Goal: Information Seeking & Learning: Learn about a topic

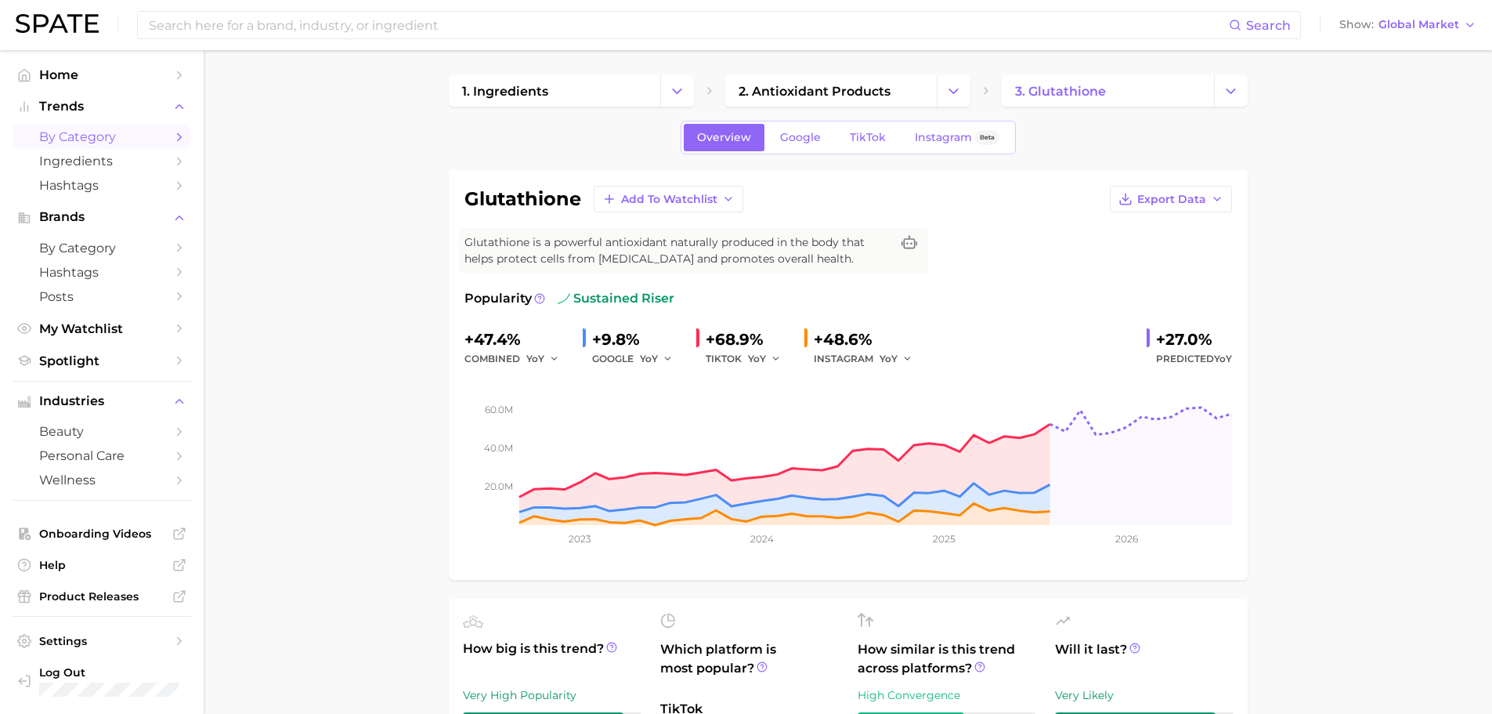
click at [87, 142] on span "by Category" at bounding box center [101, 136] width 125 height 15
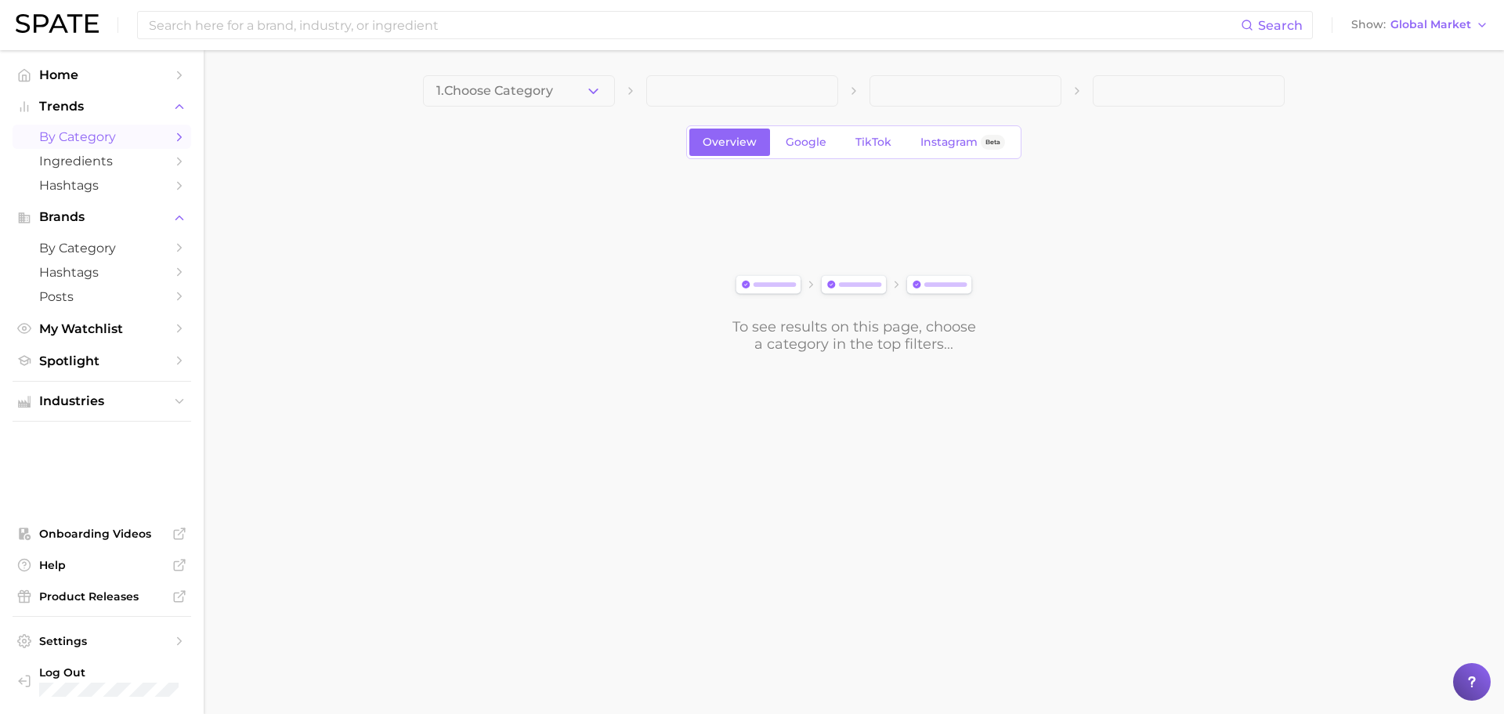
click at [538, 100] on button "1. Choose Category" at bounding box center [519, 90] width 192 height 31
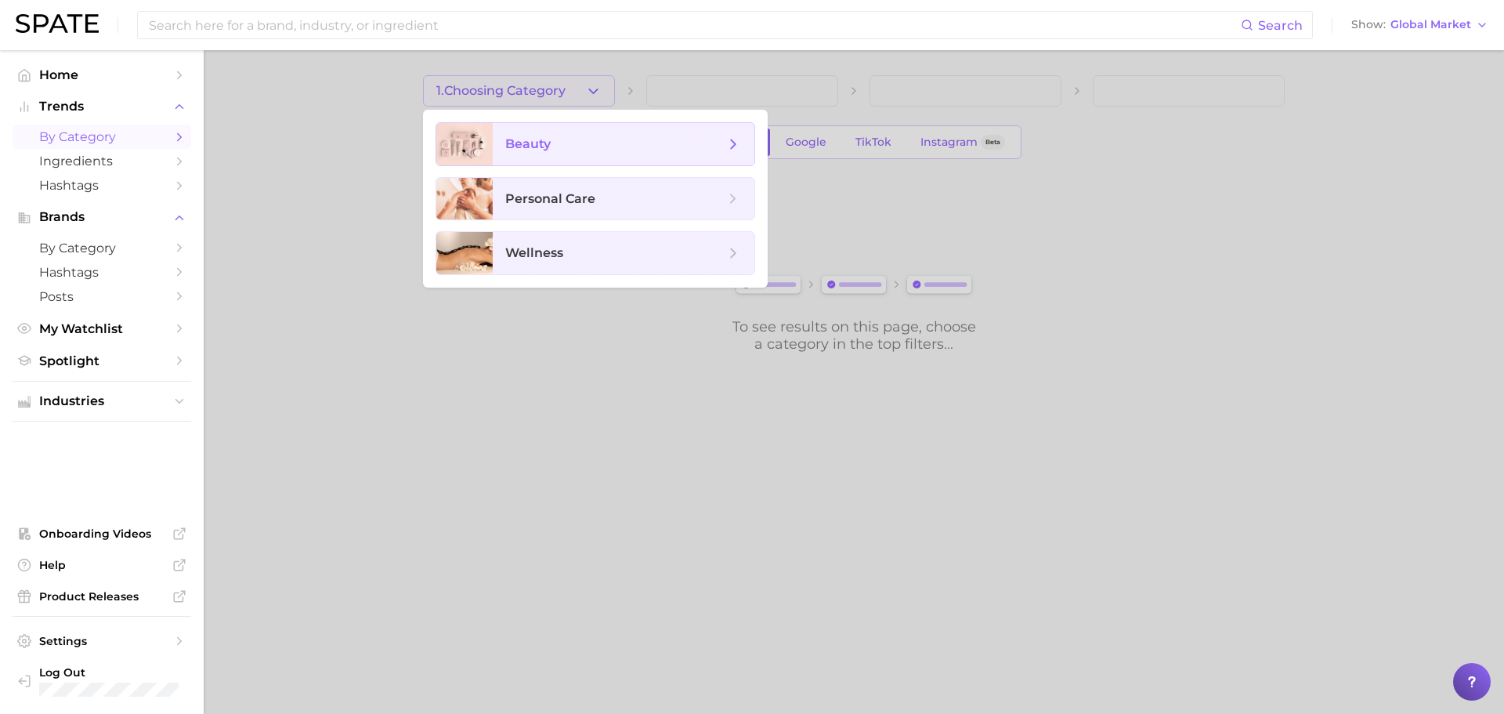
click at [545, 140] on span "beauty" at bounding box center [527, 143] width 45 height 15
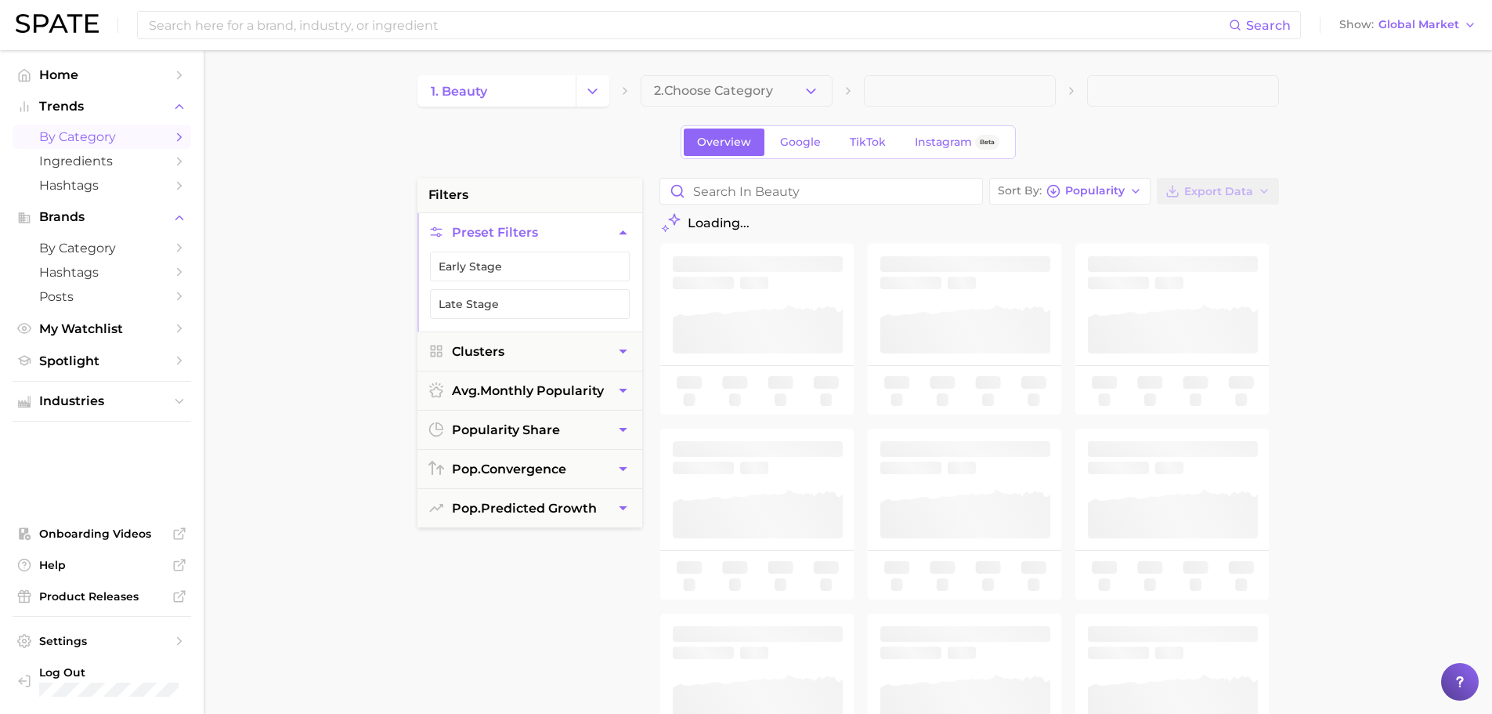
click at [680, 144] on div "Overview Google TikTok Instagram Beta" at bounding box center [849, 142] width 862 height 34
click at [707, 98] on span "2. Choose Category" at bounding box center [713, 91] width 119 height 14
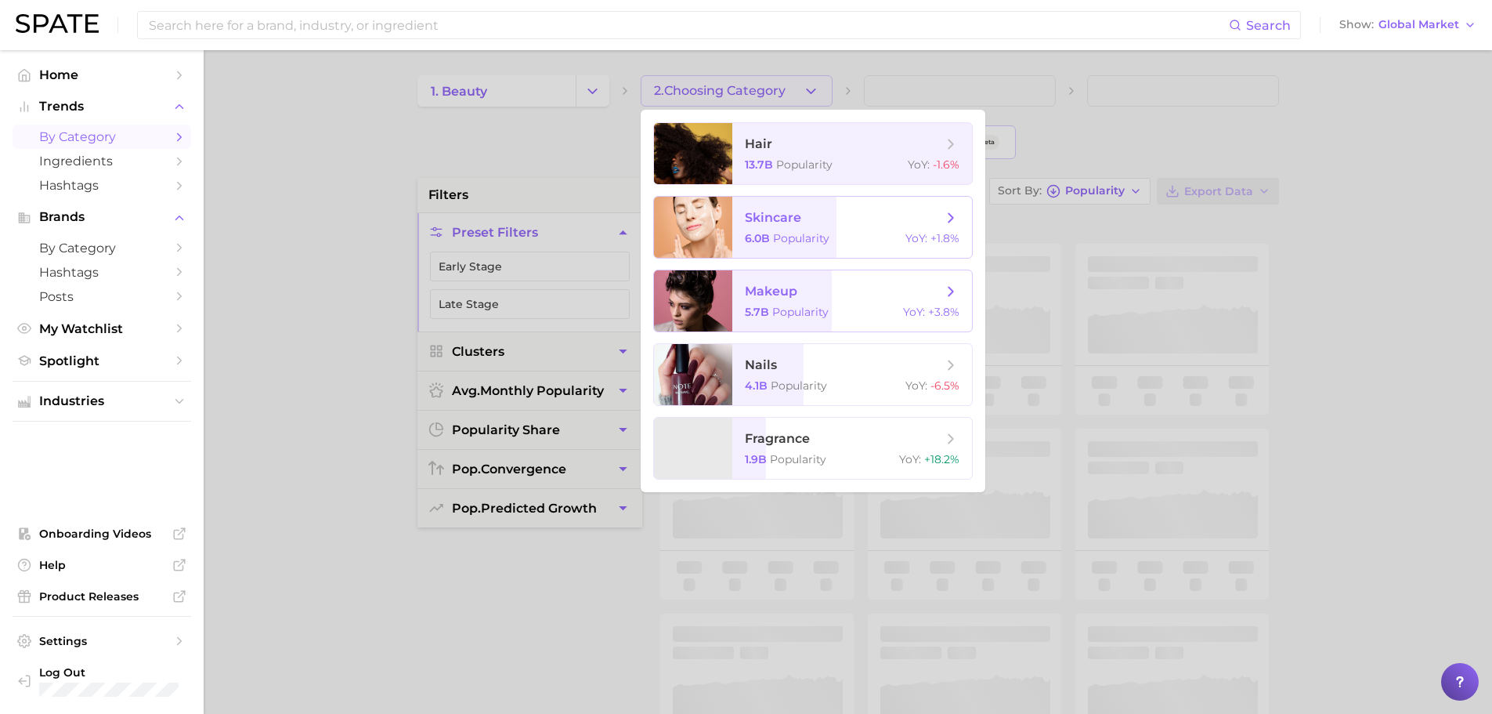
click at [777, 290] on span "makeup" at bounding box center [771, 291] width 52 height 15
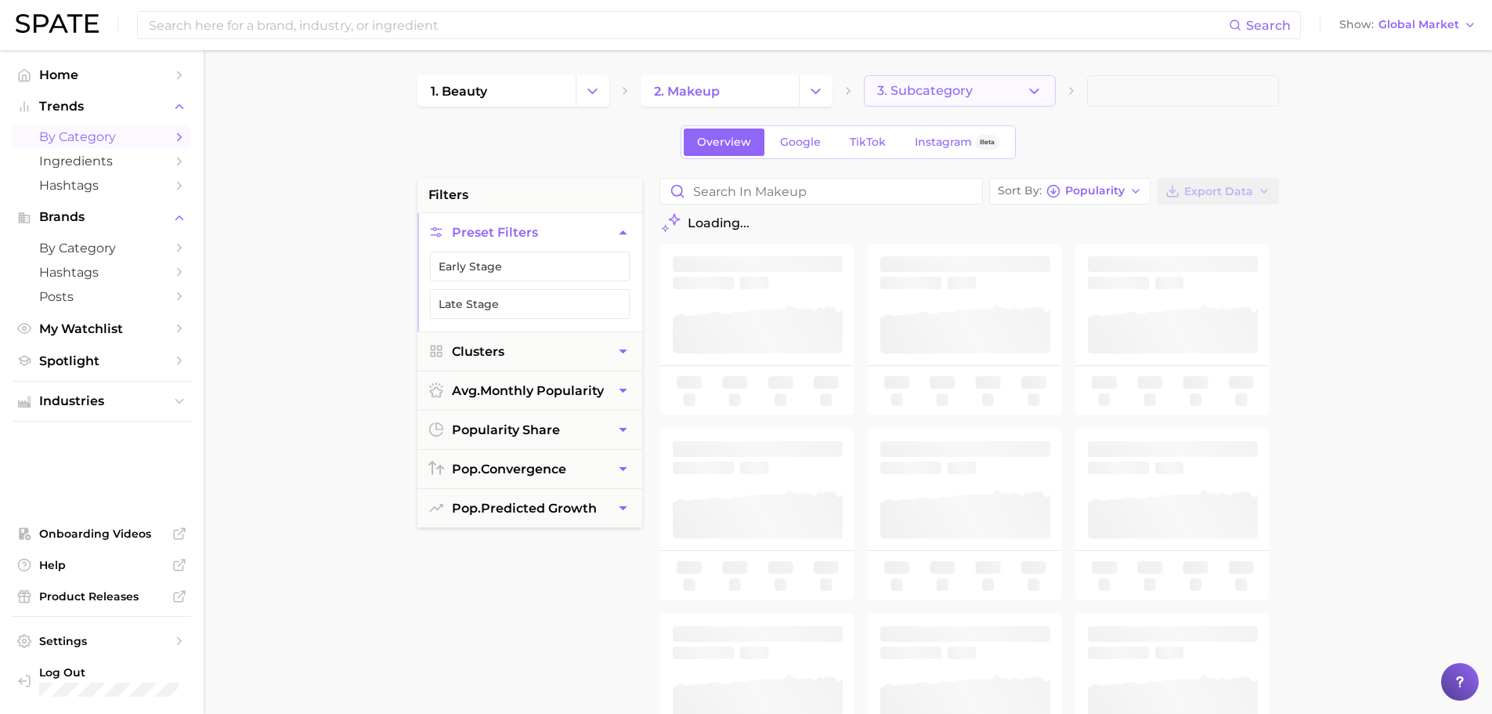
click at [980, 89] on button "3. Subcategory" at bounding box center [960, 90] width 192 height 31
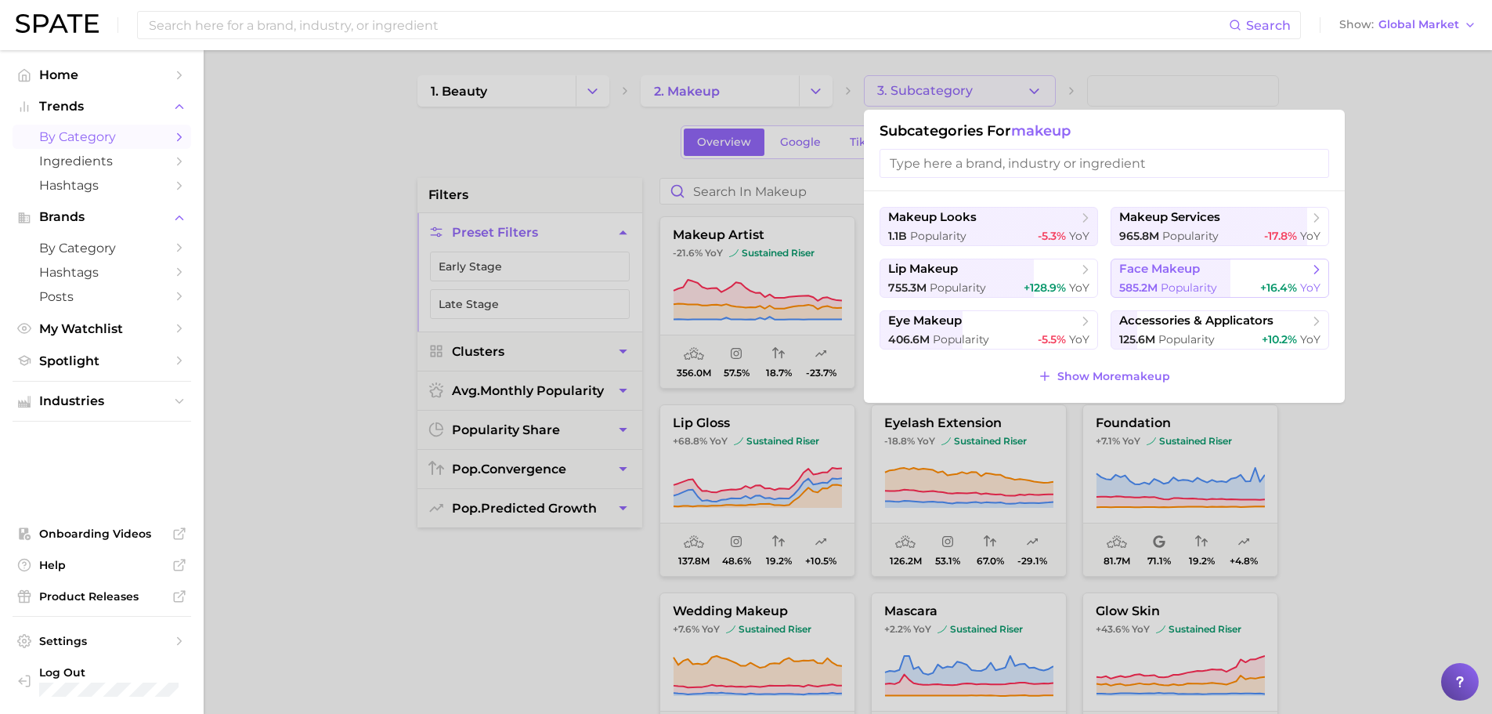
click at [1194, 279] on button "face makeup 585.2m Popularity +16.4% YoY" at bounding box center [1220, 277] width 219 height 39
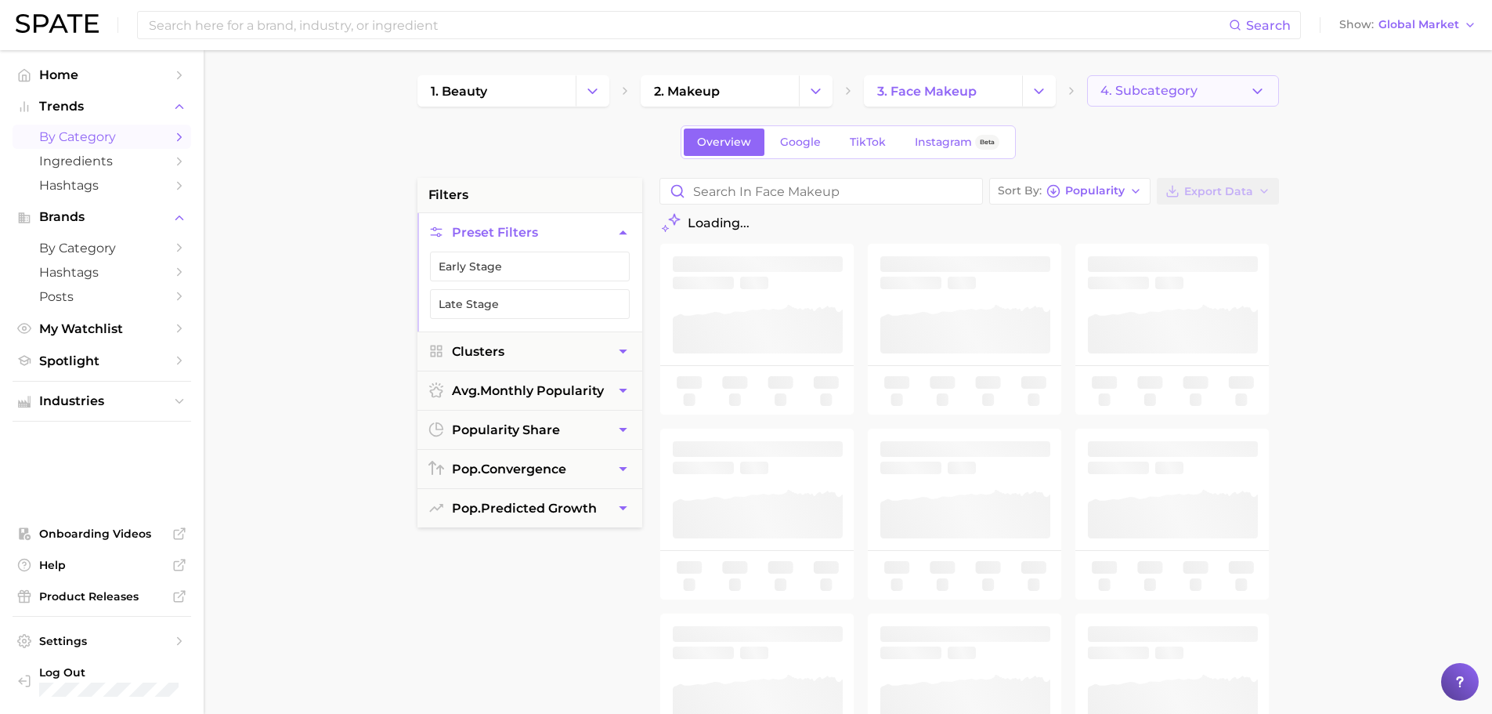
click at [1155, 97] on span "4. Subcategory" at bounding box center [1149, 91] width 97 height 14
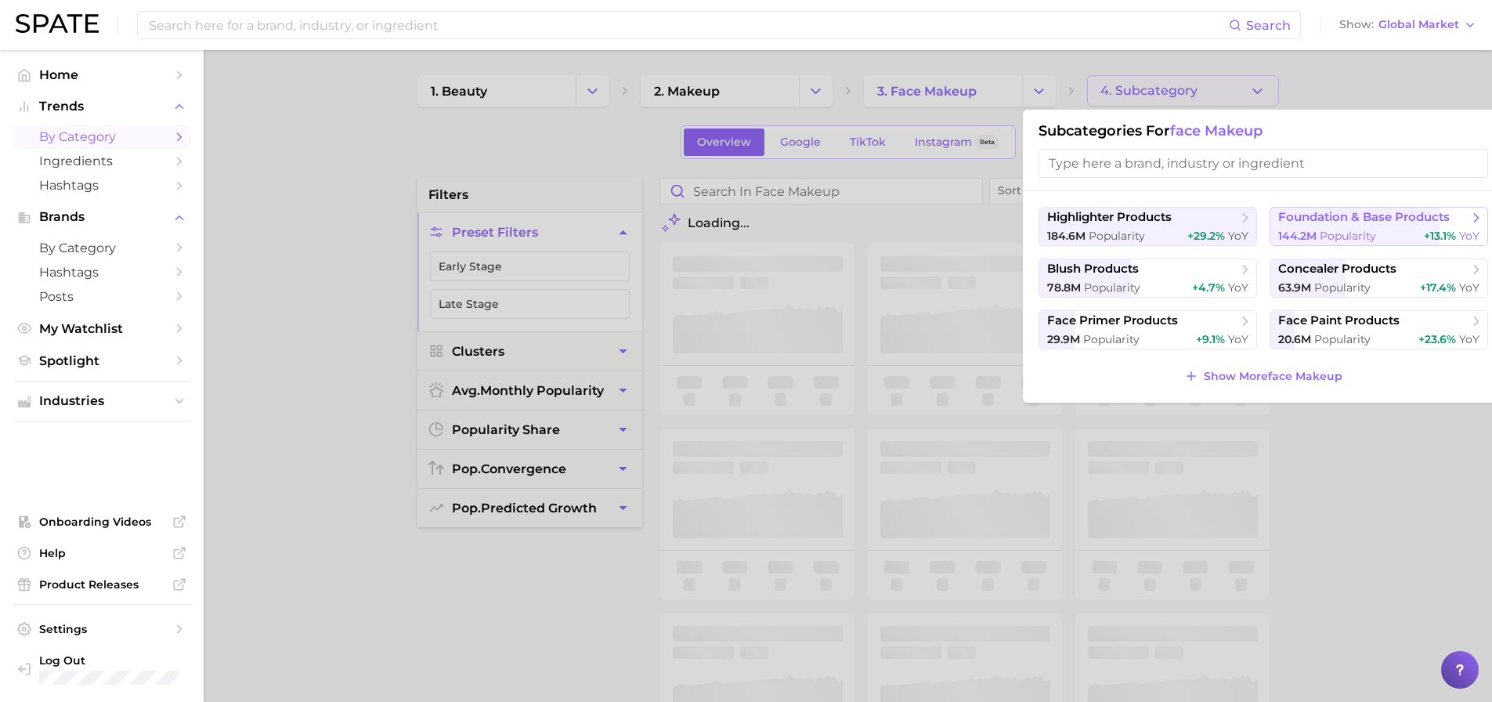
click at [1346, 224] on span "foundation & base products" at bounding box center [1364, 217] width 172 height 15
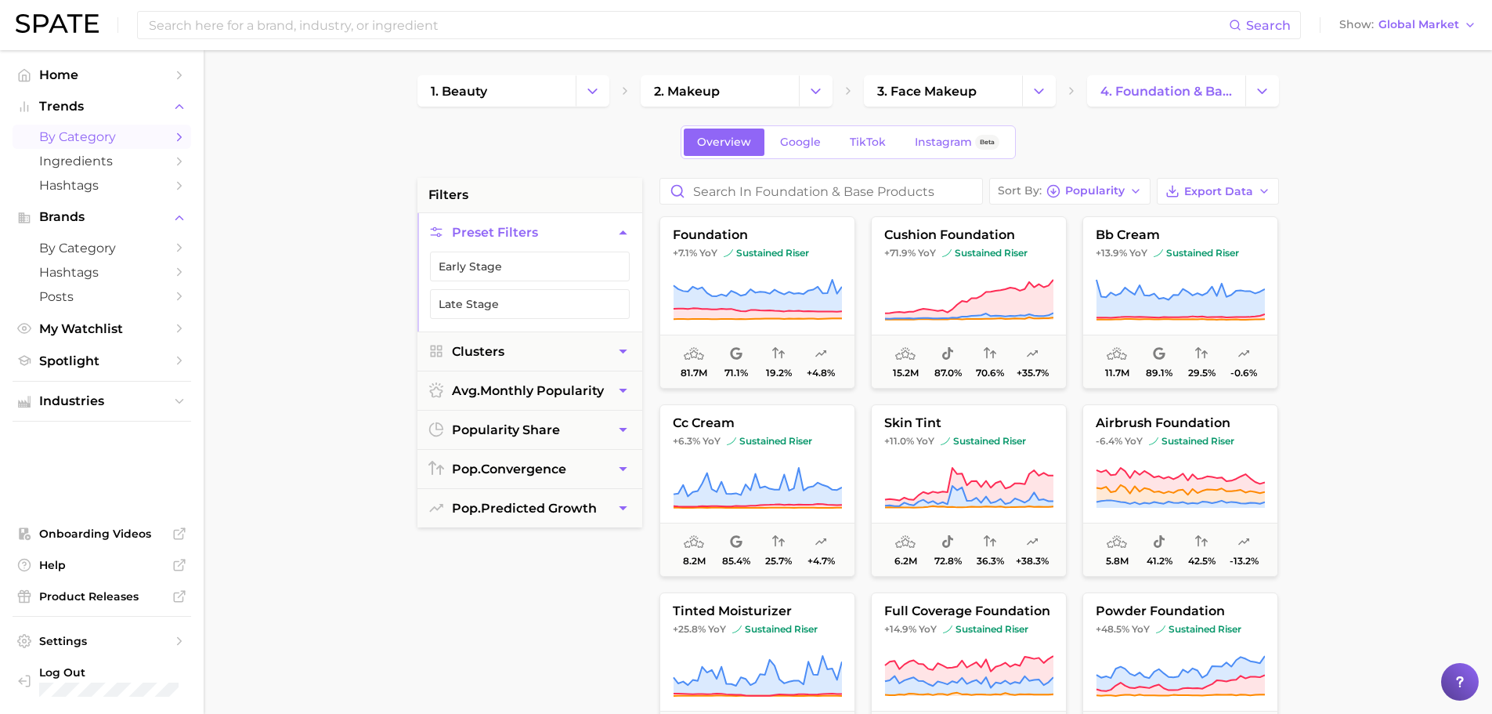
drag, startPoint x: 782, startPoint y: 232, endPoint x: 1372, endPoint y: 225, distance: 590.7
click at [1372, 225] on main "1. beauty 2. makeup 3. face makeup 4. foundation & base products Overview Googl…" at bounding box center [848, 644] width 1289 height 1188
drag, startPoint x: 763, startPoint y: 258, endPoint x: 722, endPoint y: 308, distance: 64.0
click at [722, 309] on icon at bounding box center [757, 313] width 168 height 11
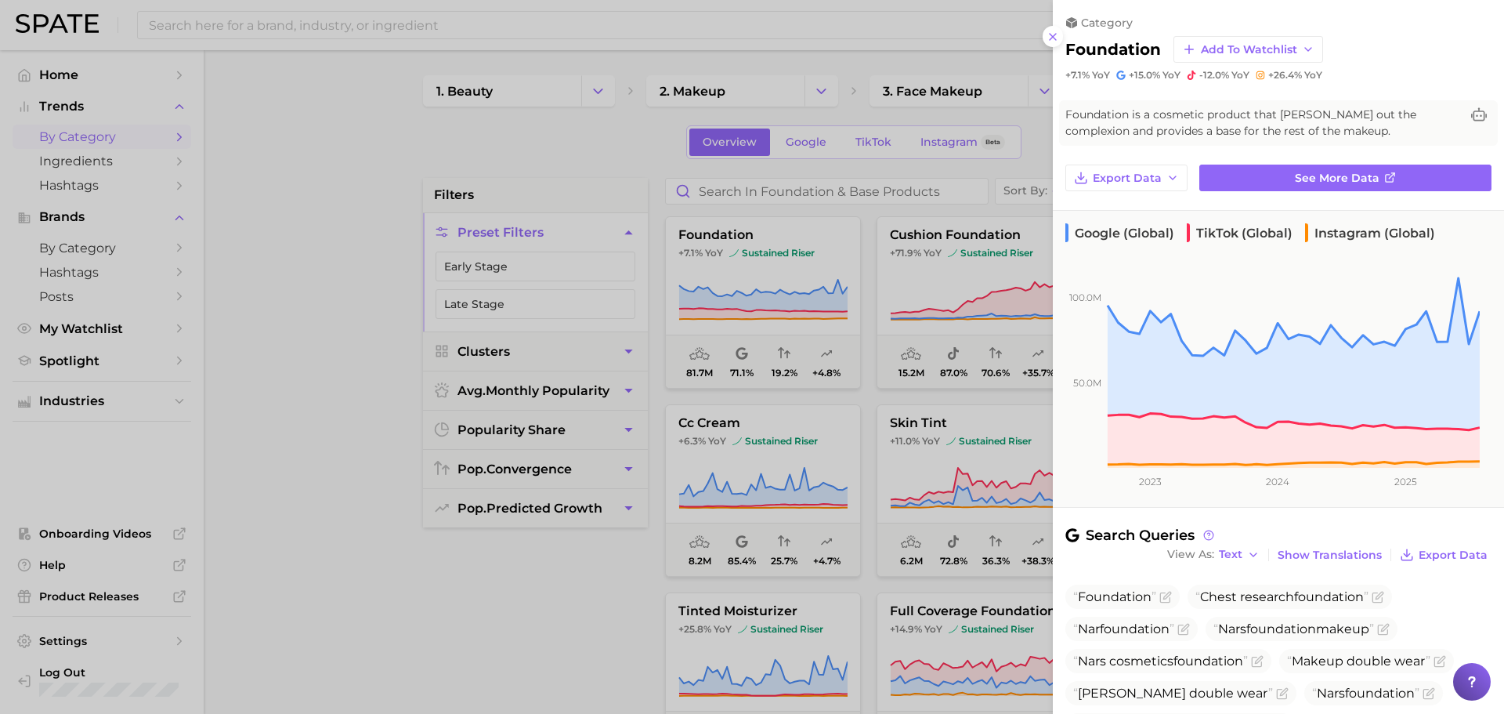
click at [261, 349] on div at bounding box center [752, 357] width 1504 height 714
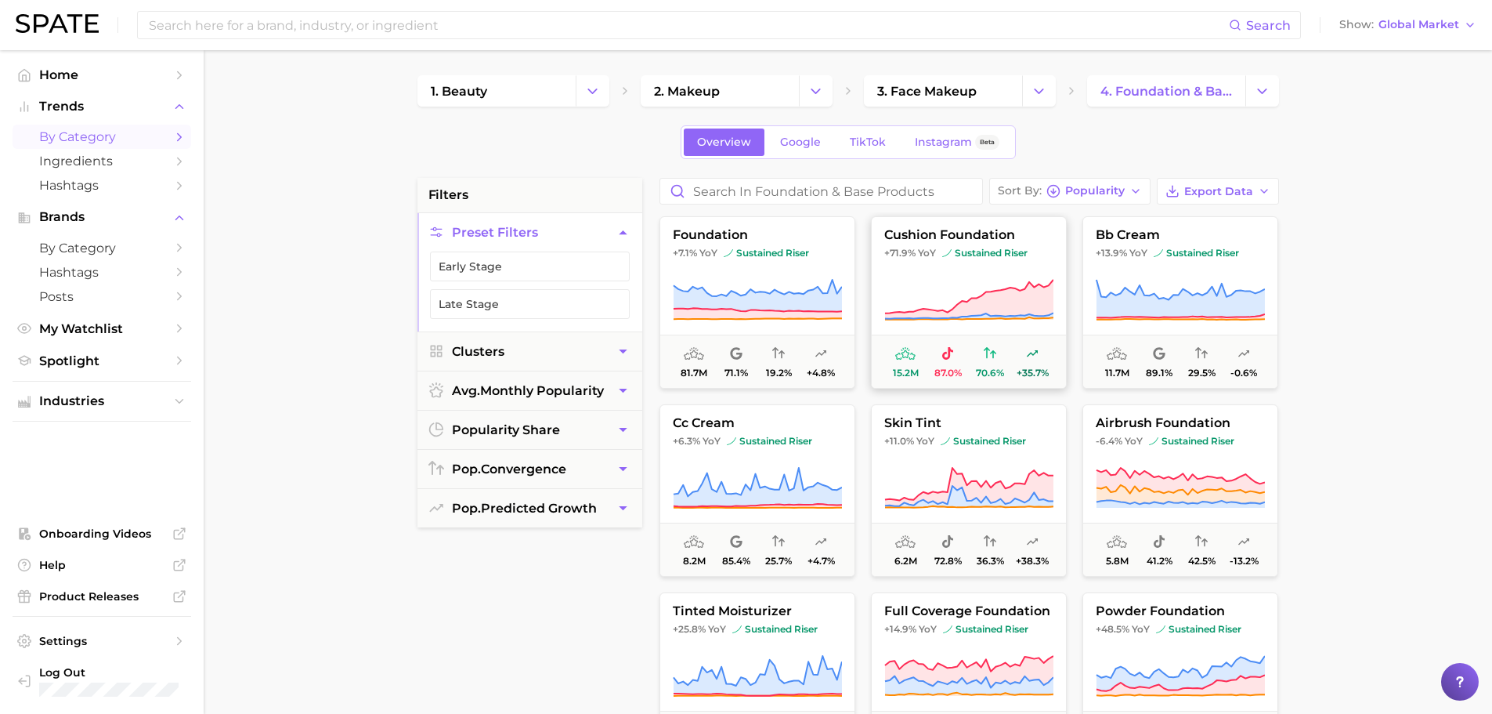
click at [993, 273] on button "cushion foundation +71.9% YoY sustained riser 15.2m 87.0% 70.6% +35.7%" at bounding box center [969, 302] width 196 height 172
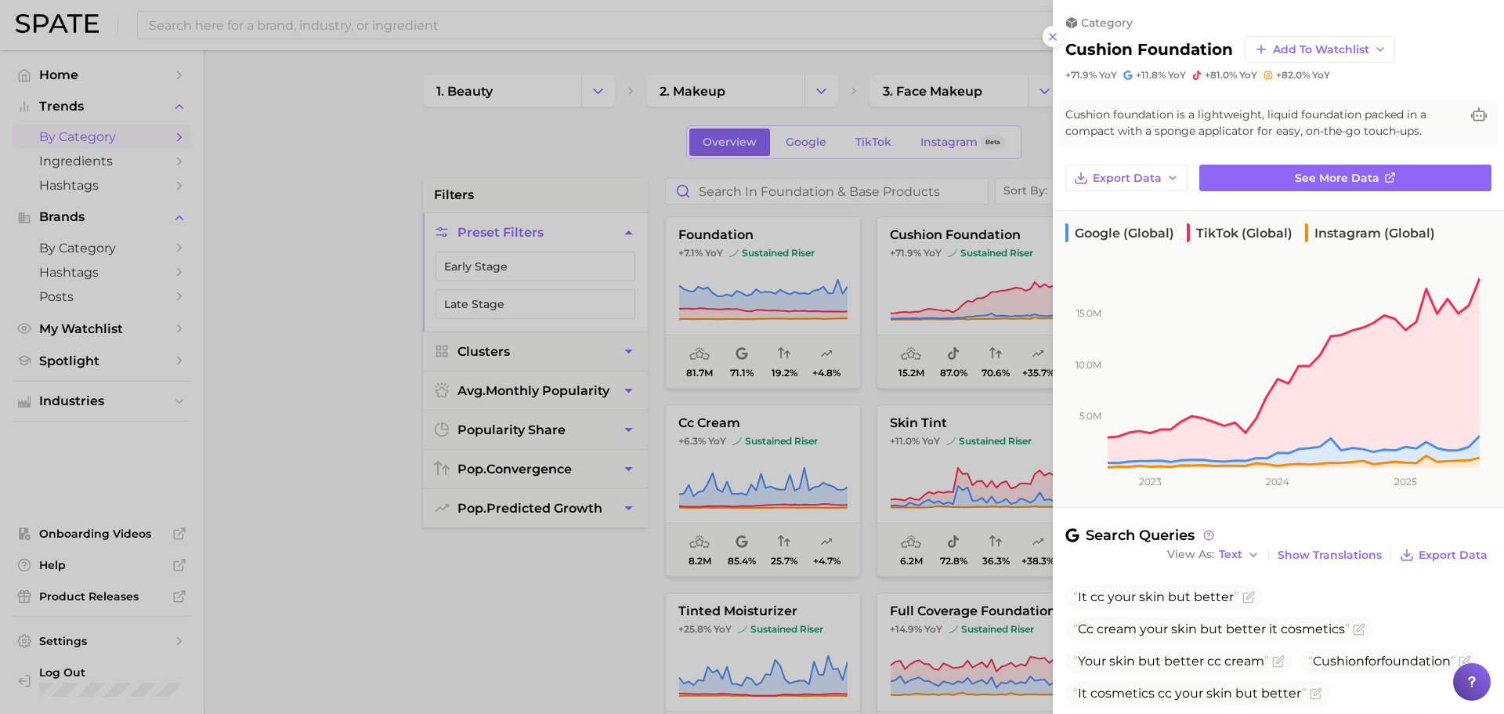
drag, startPoint x: 312, startPoint y: 310, endPoint x: 695, endPoint y: 310, distance: 383.0
click at [312, 310] on div at bounding box center [752, 357] width 1504 height 714
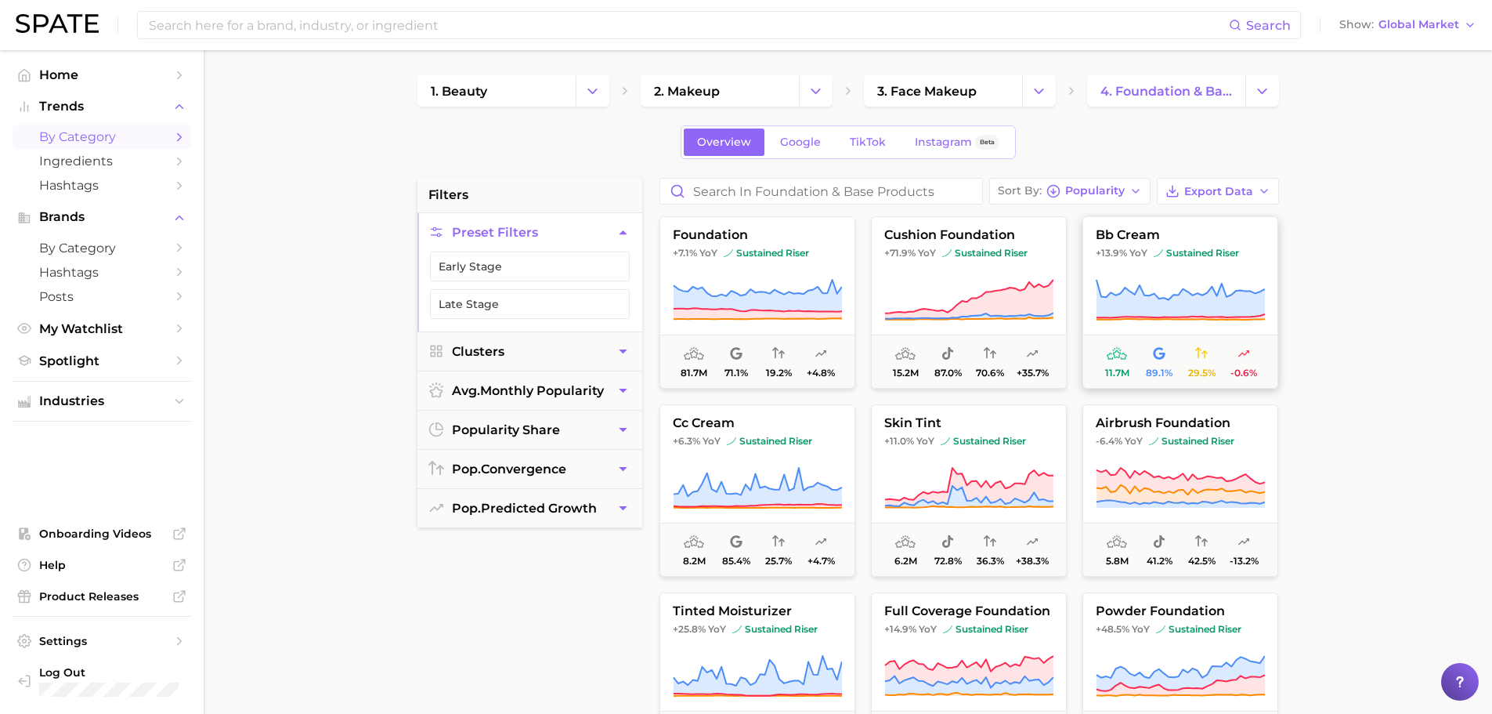
click at [1174, 265] on button "bb cream +13.9% YoY sustained riser 11.7m 89.1% 29.5% -0.6%" at bounding box center [1181, 302] width 196 height 172
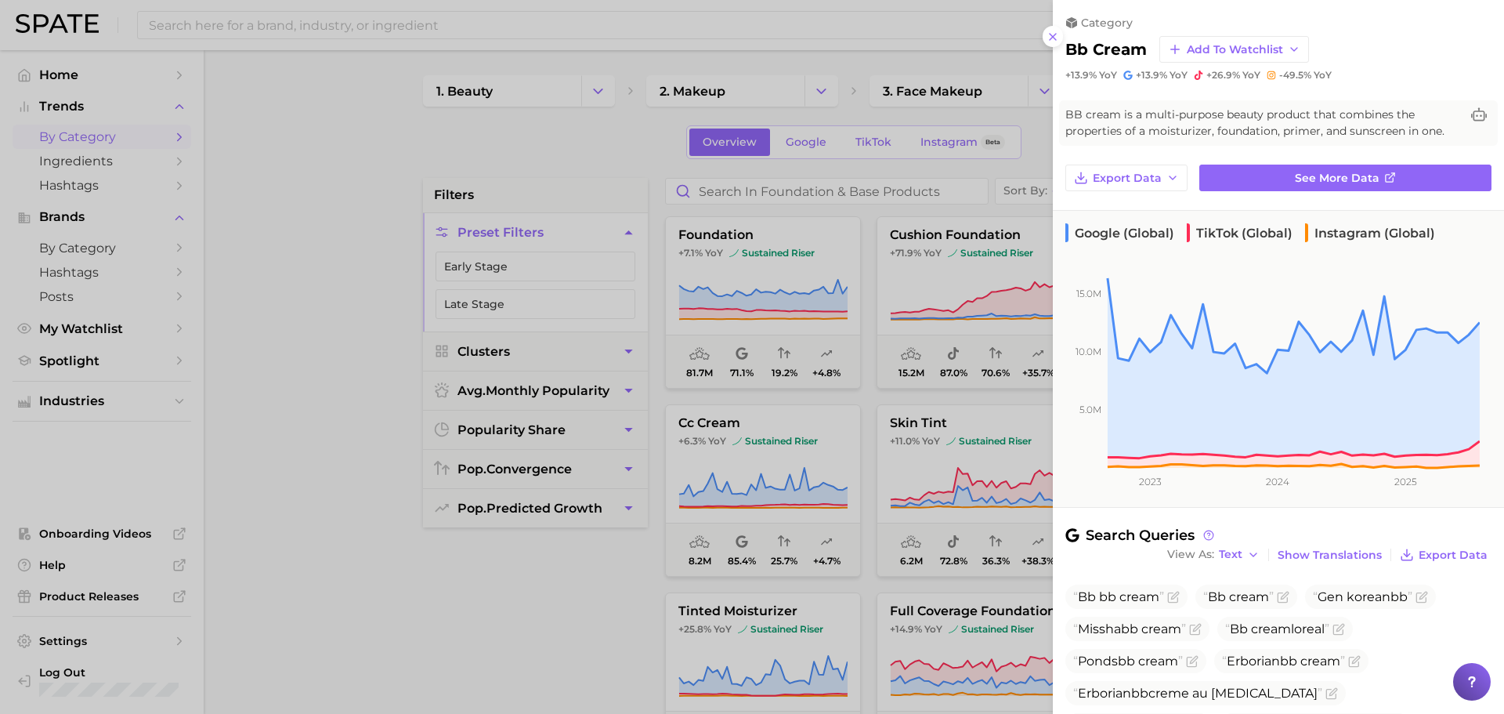
click at [331, 490] on div at bounding box center [752, 357] width 1504 height 714
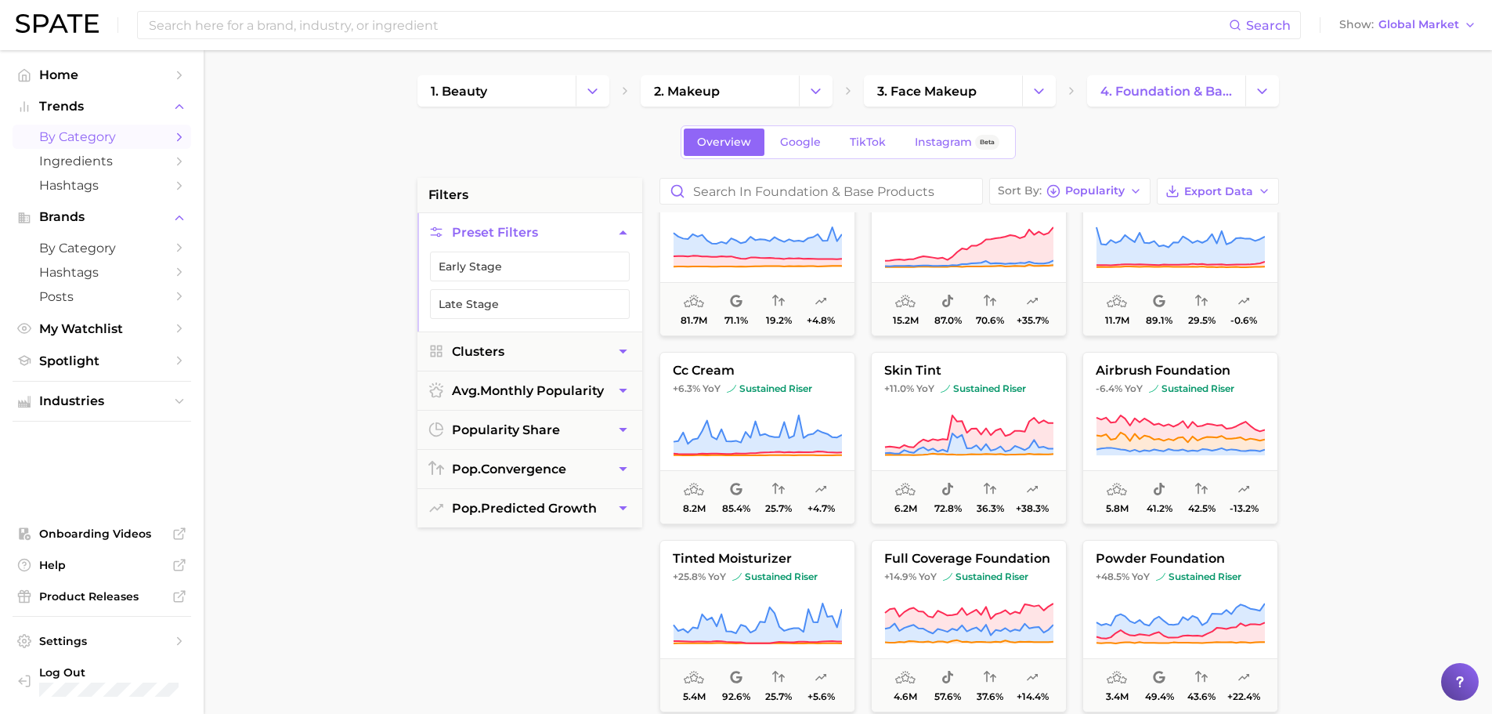
scroll to position [78, 0]
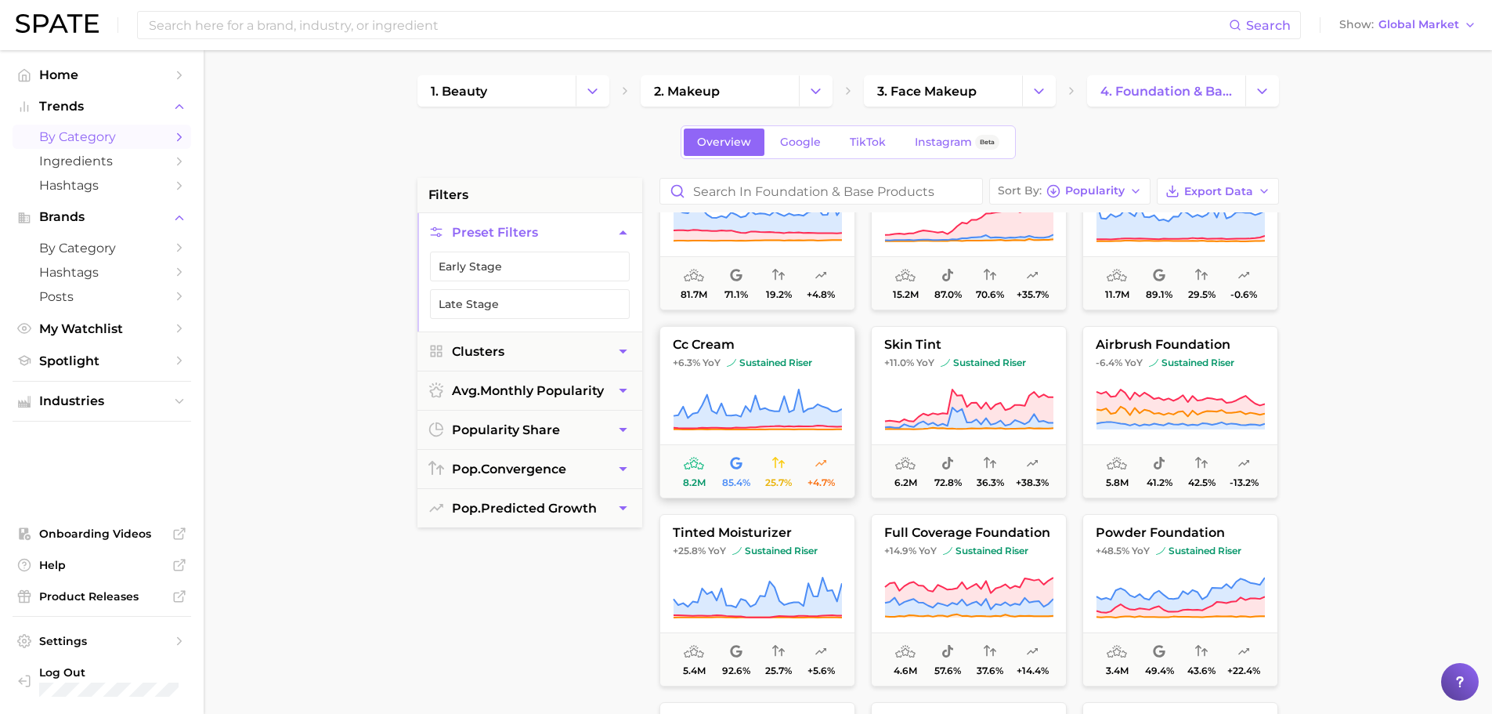
click at [776, 378] on button "cc cream +6.3% YoY sustained riser 8.2m 85.4% 25.7% +4.7%" at bounding box center [758, 412] width 196 height 172
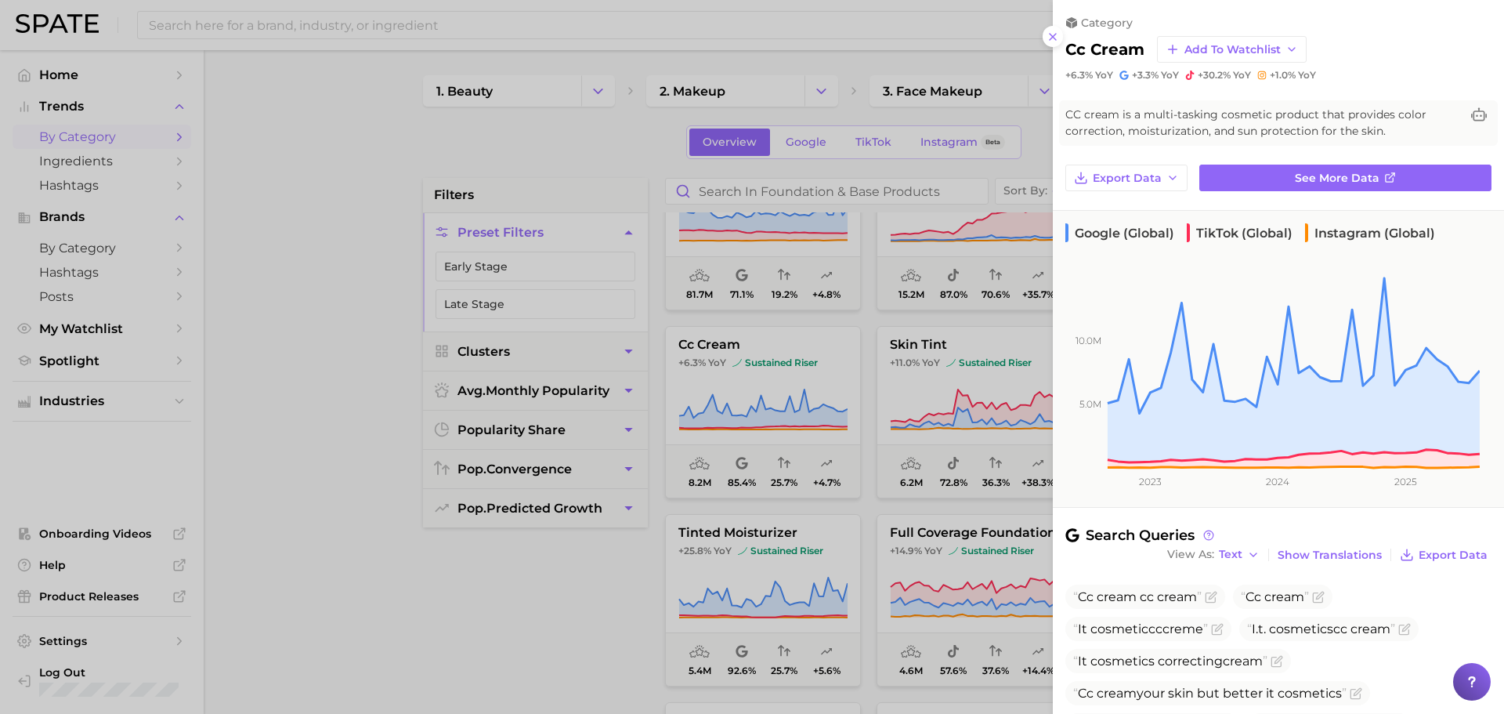
click at [316, 488] on div at bounding box center [752, 357] width 1504 height 714
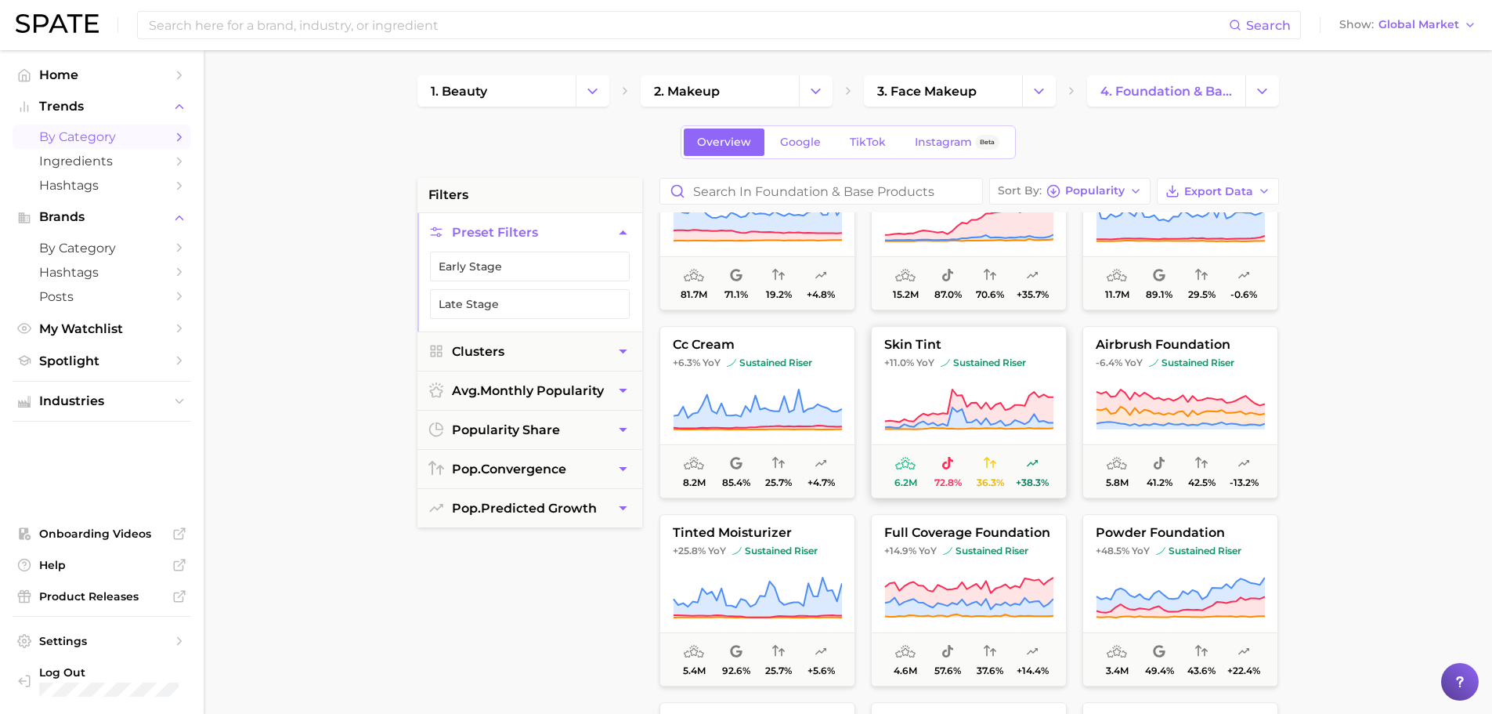
click at [1007, 367] on span "sustained riser" at bounding box center [983, 362] width 85 height 13
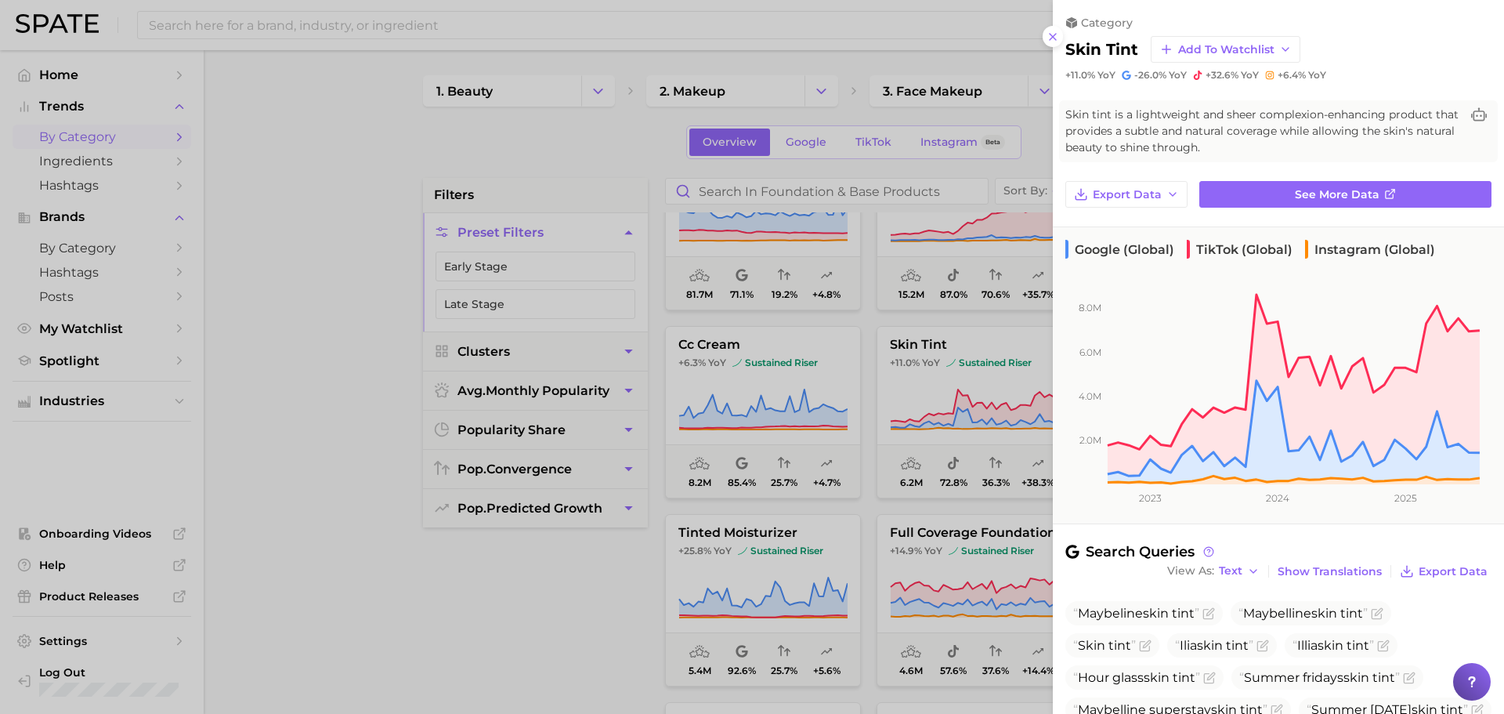
click at [377, 472] on div at bounding box center [752, 357] width 1504 height 714
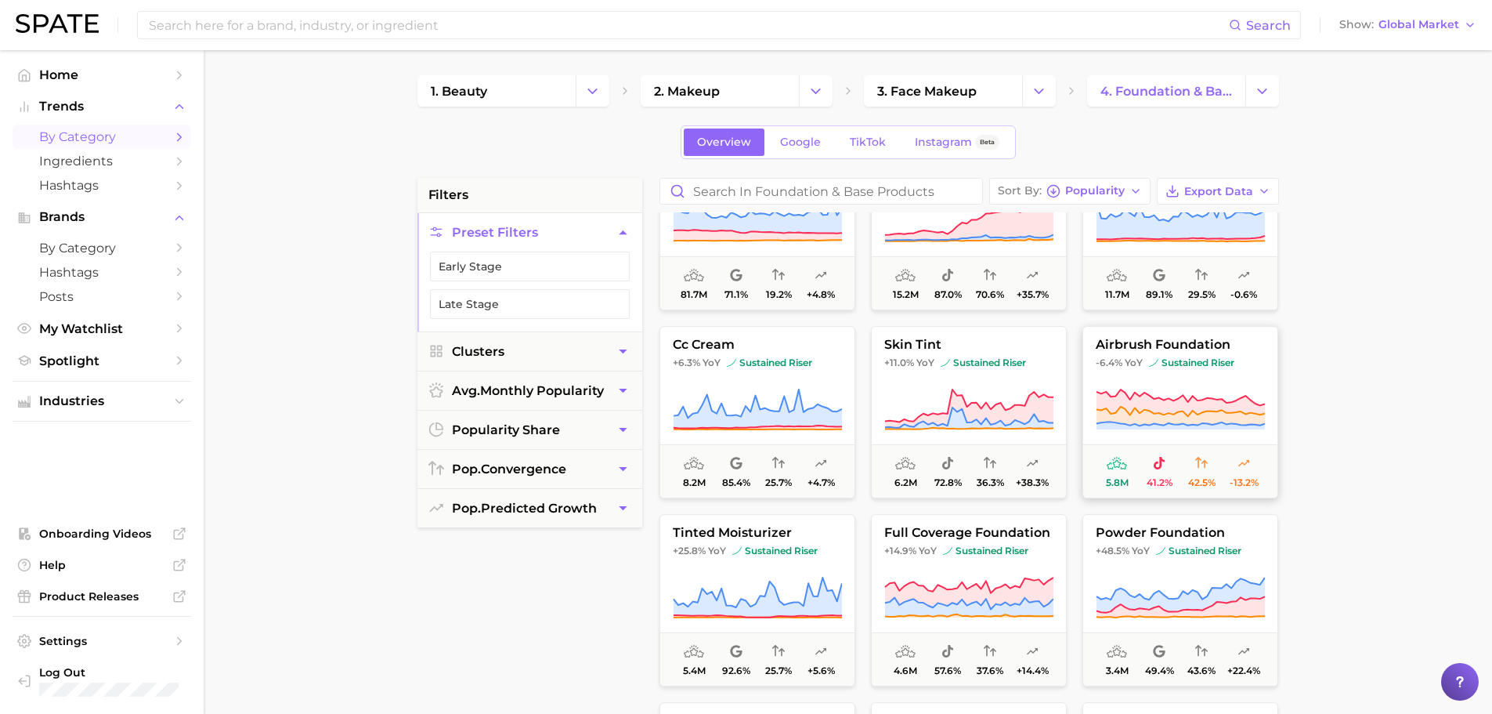
click at [1198, 363] on span "sustained riser" at bounding box center [1191, 362] width 85 height 13
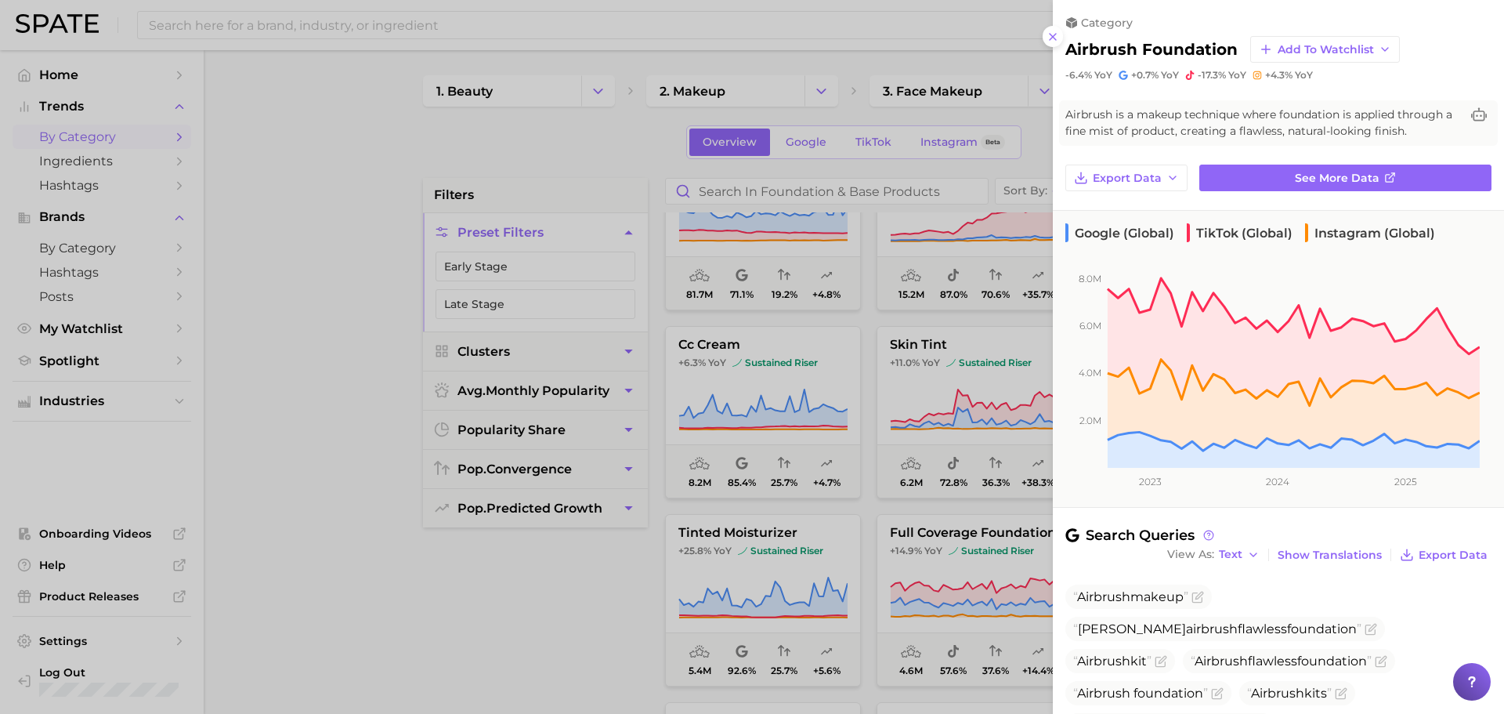
click at [256, 407] on div at bounding box center [752, 357] width 1504 height 714
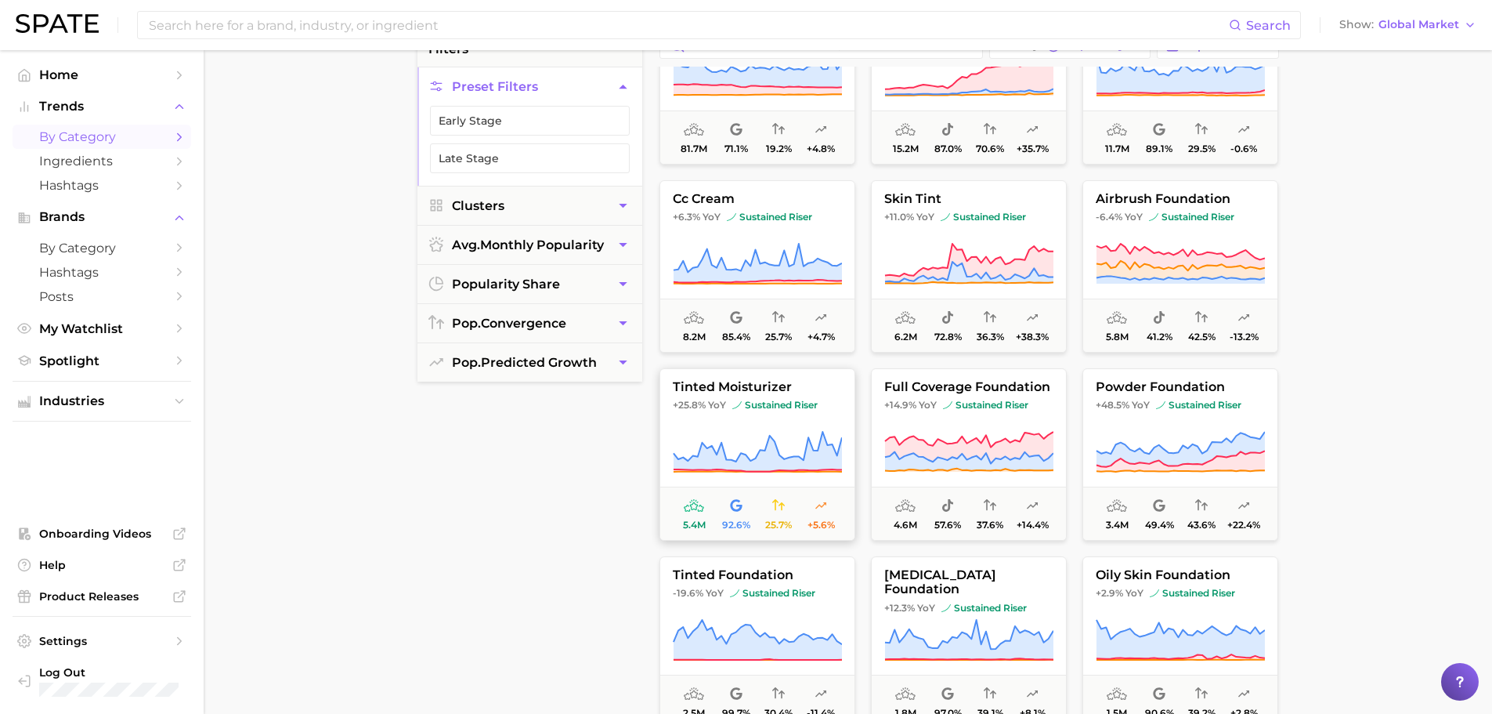
scroll to position [157, 0]
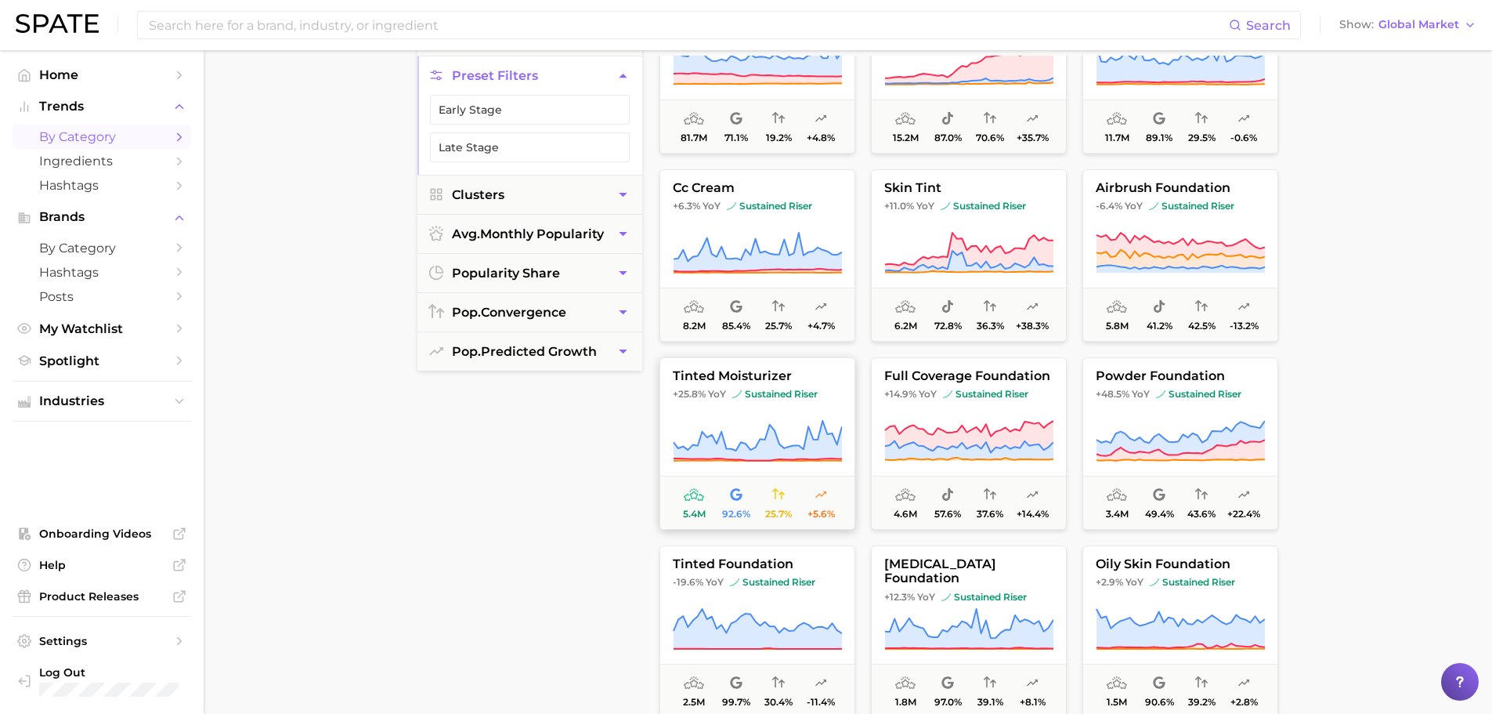
click at [732, 407] on button "tinted moisturizer +25.8% YoY sustained riser 5.4m 92.6% 25.7% +5.6%" at bounding box center [758, 443] width 196 height 172
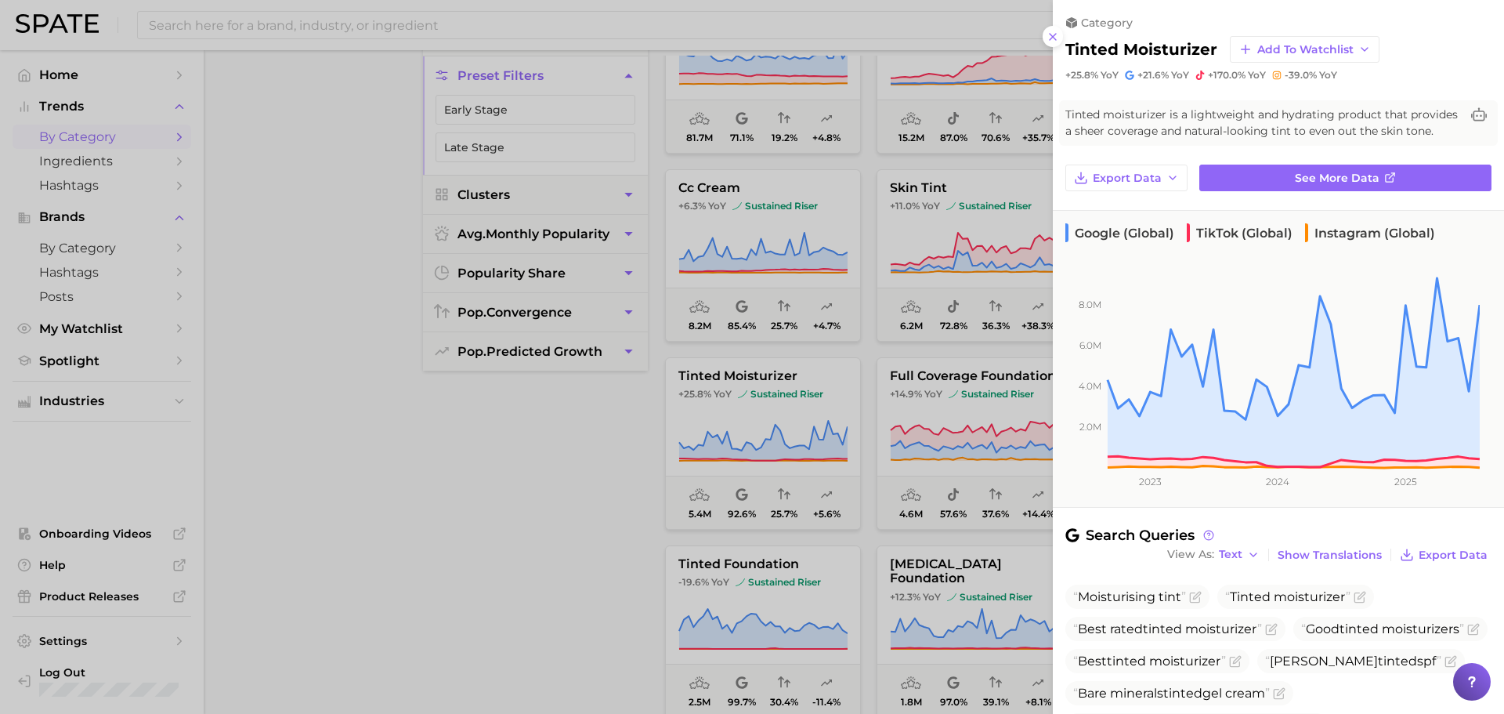
click at [464, 477] on div at bounding box center [752, 357] width 1504 height 714
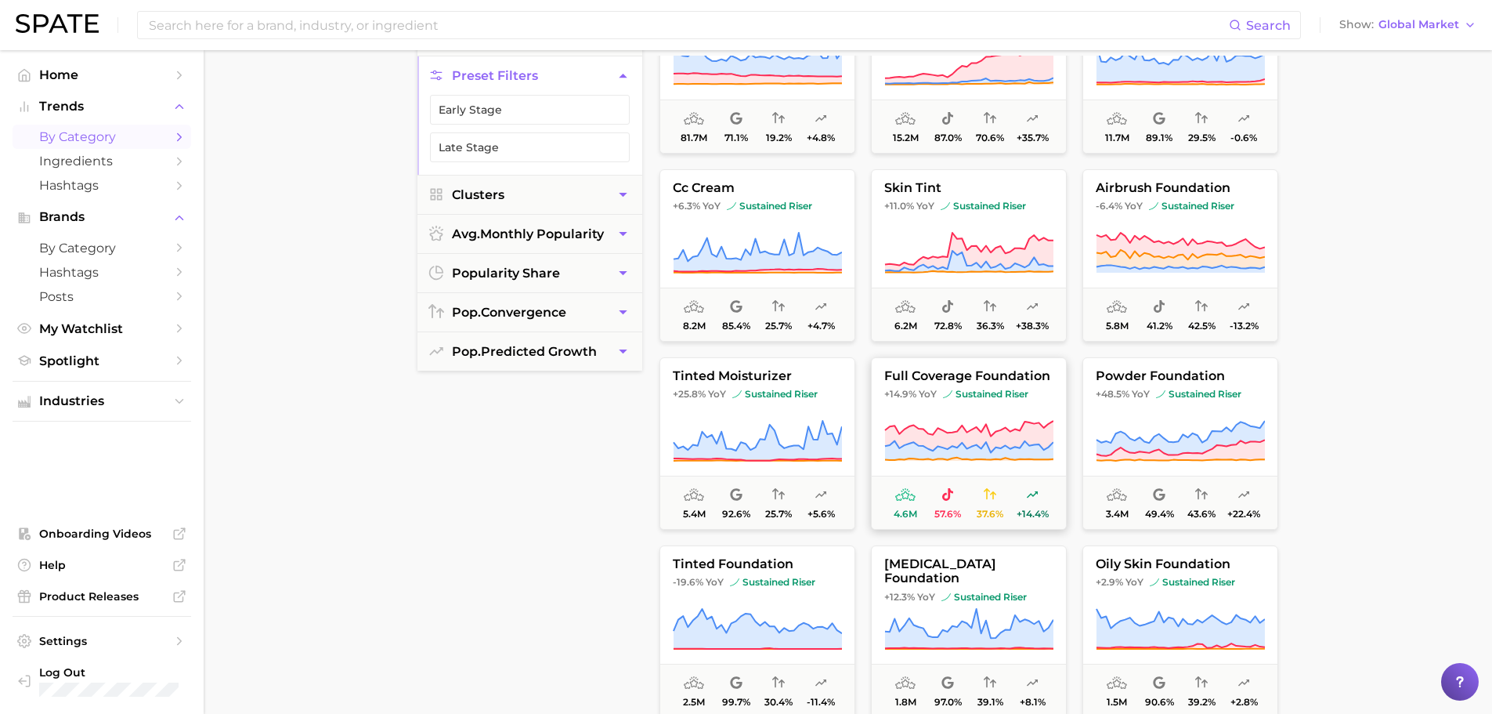
click at [949, 395] on img at bounding box center [947, 393] width 9 height 9
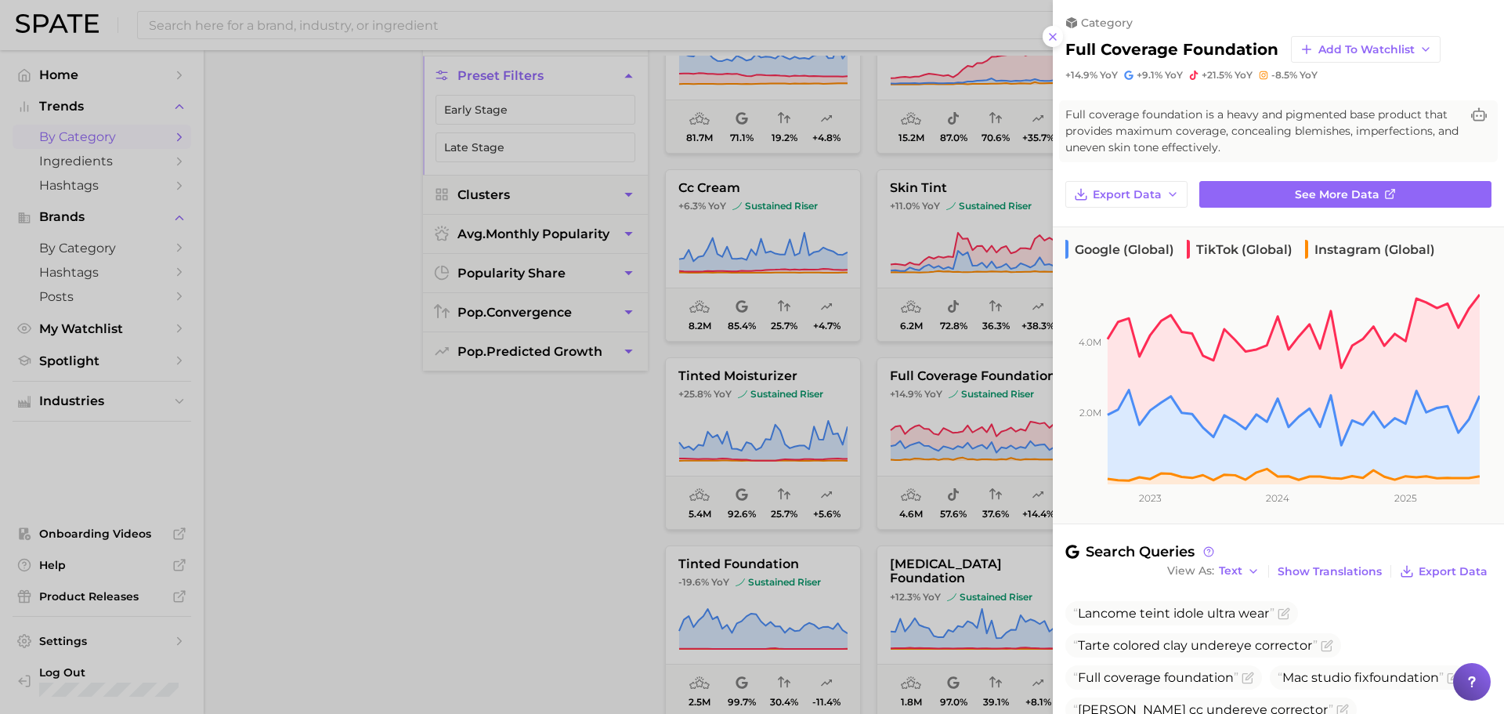
click at [383, 527] on div at bounding box center [752, 357] width 1504 height 714
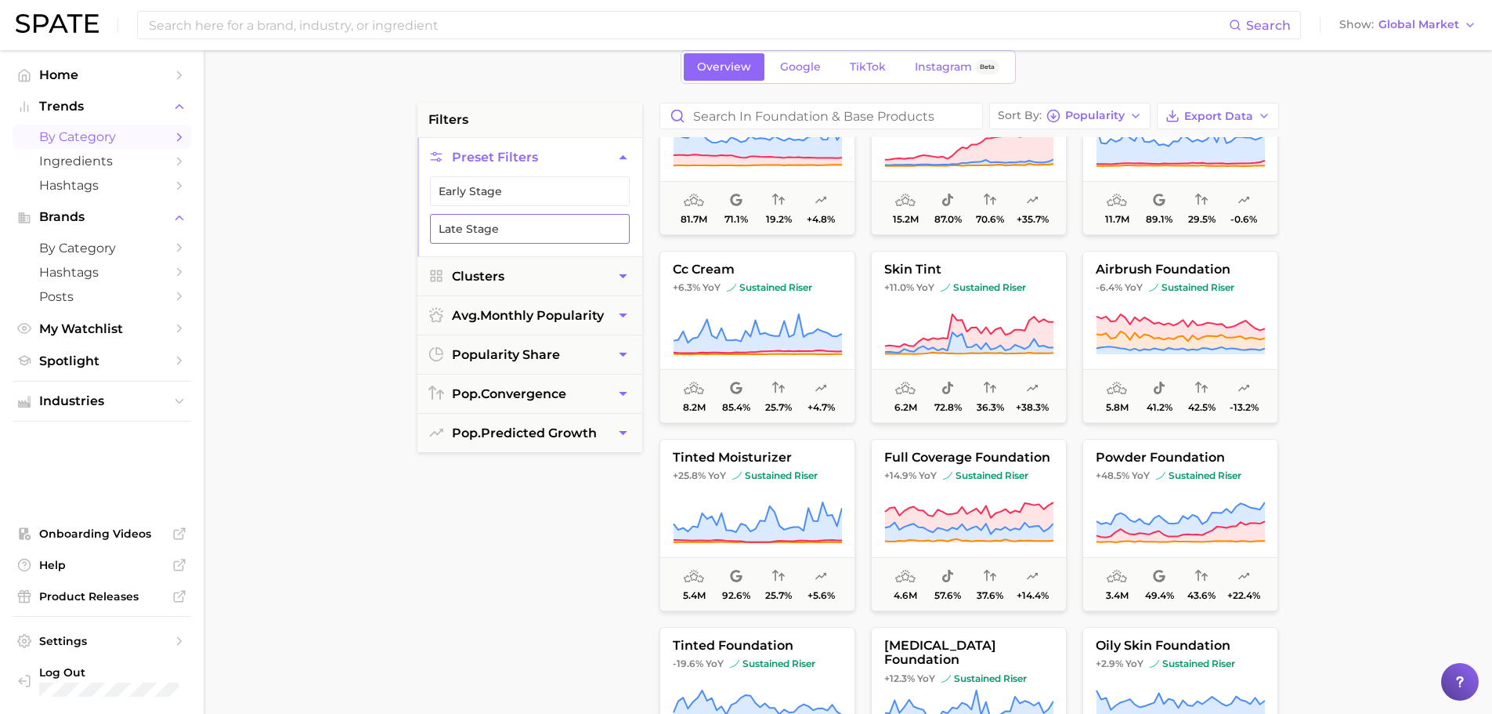
scroll to position [0, 0]
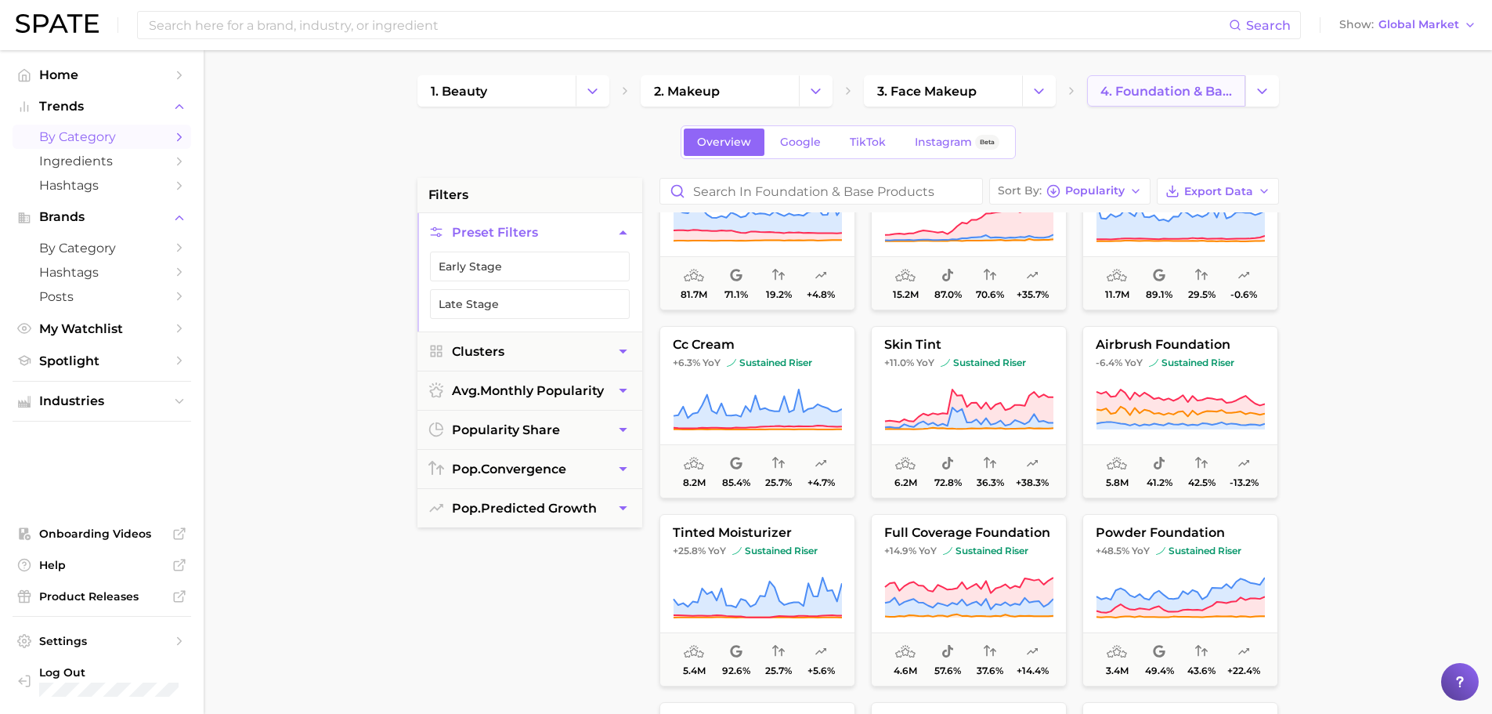
click at [1151, 89] on span "4. foundation & base products" at bounding box center [1167, 91] width 132 height 15
click at [1144, 82] on link "4. foundation & base products" at bounding box center [1166, 90] width 158 height 31
click at [1259, 92] on icon "Change Category" at bounding box center [1262, 91] width 16 height 16
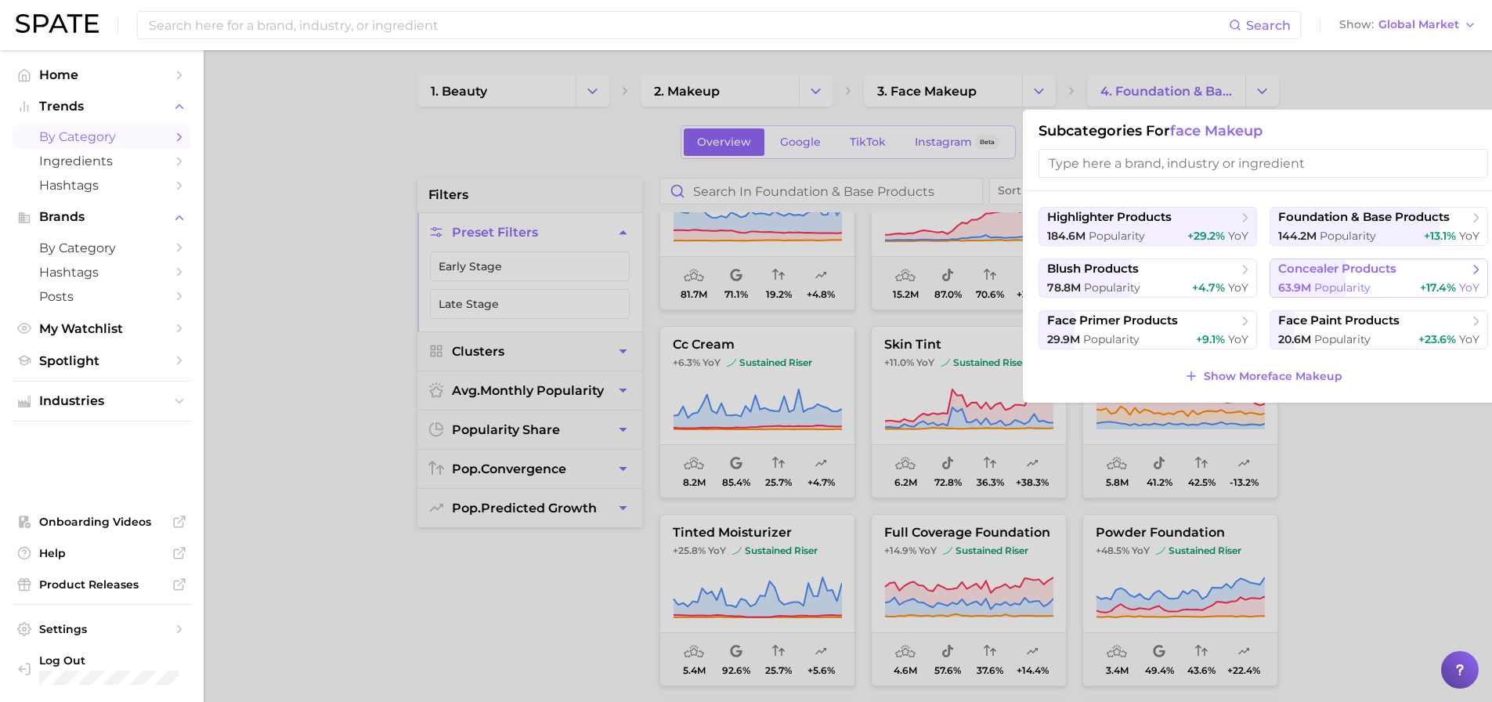
click at [1395, 265] on span "concealer products" at bounding box center [1337, 269] width 118 height 15
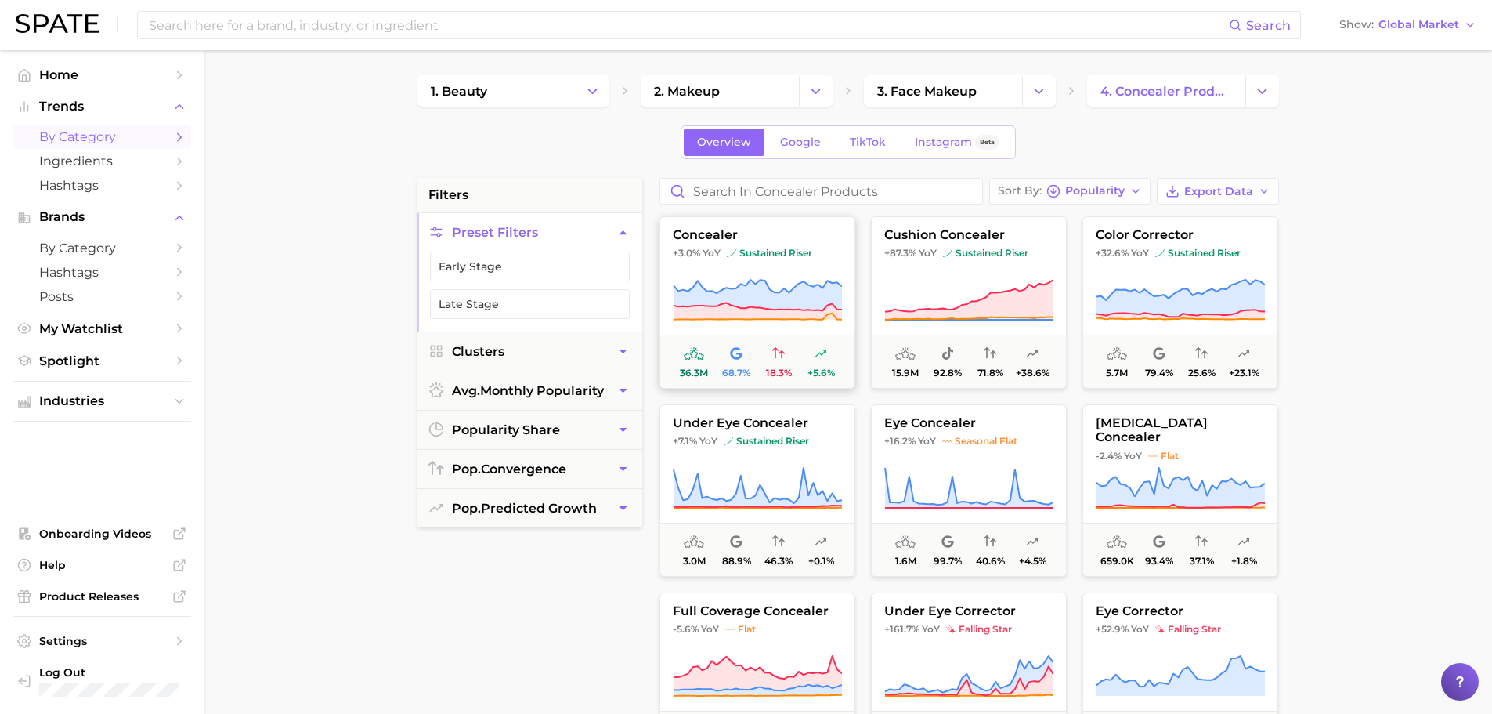
click at [748, 275] on button "concealer +3.0% YoY sustained riser 36.3m 68.7% 18.3% +5.6%" at bounding box center [758, 302] width 196 height 172
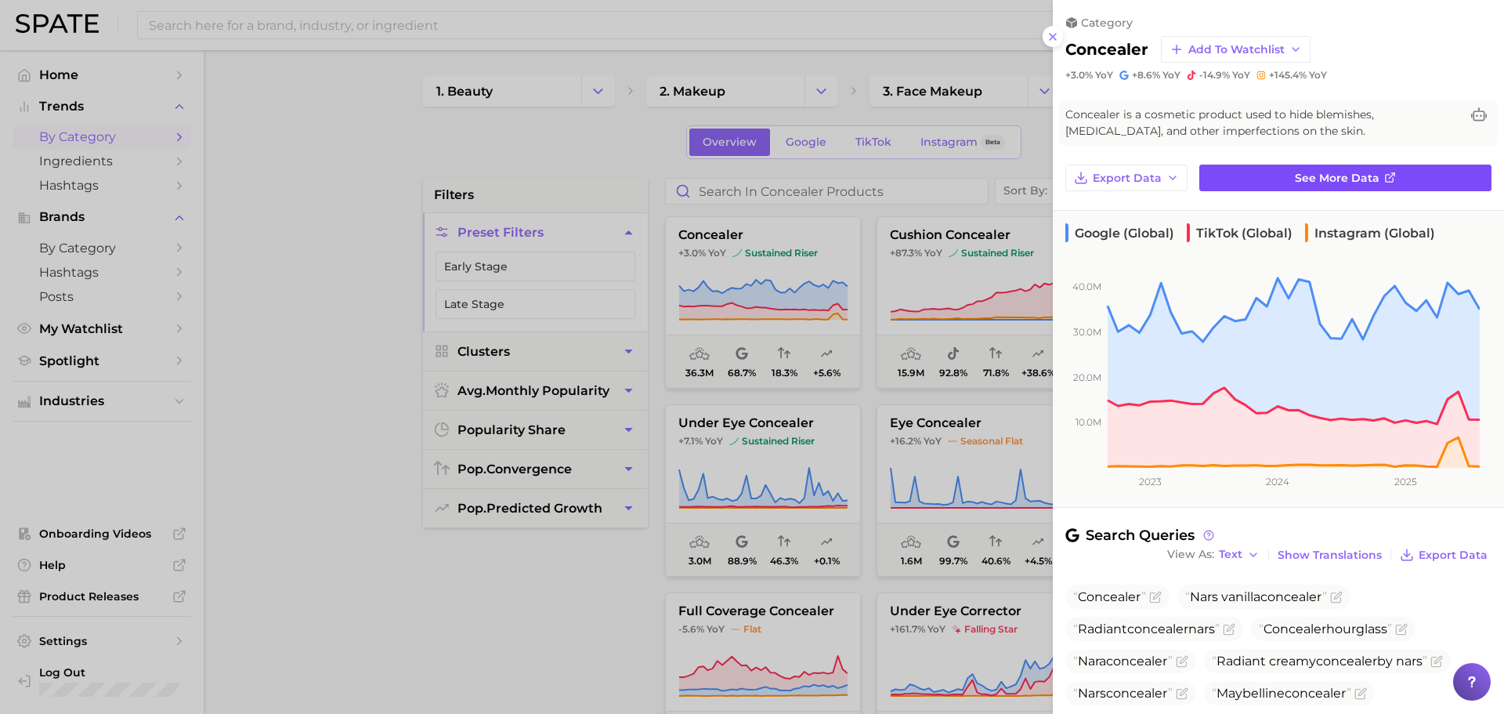
click at [1298, 174] on span "See more data" at bounding box center [1337, 178] width 85 height 13
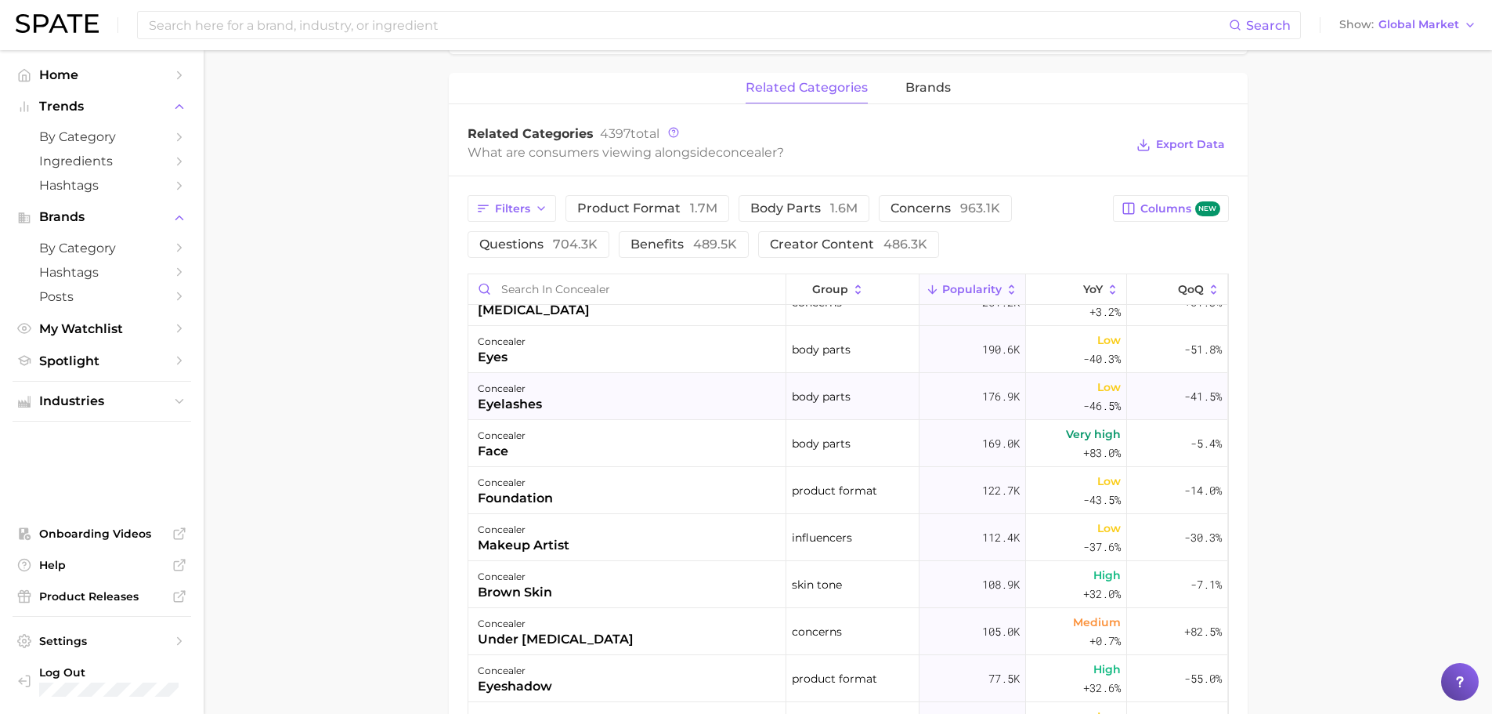
scroll to position [392, 0]
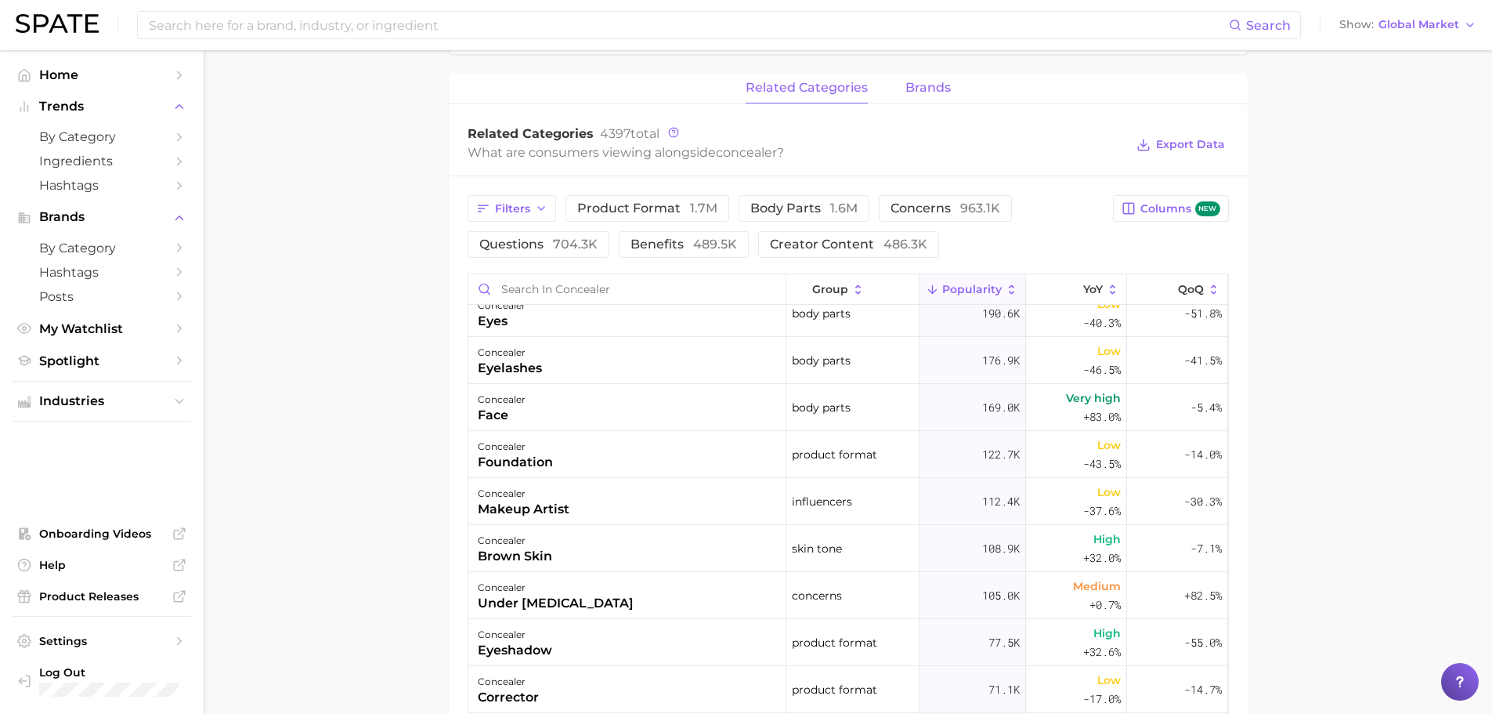
click at [920, 95] on span "brands" at bounding box center [928, 88] width 45 height 14
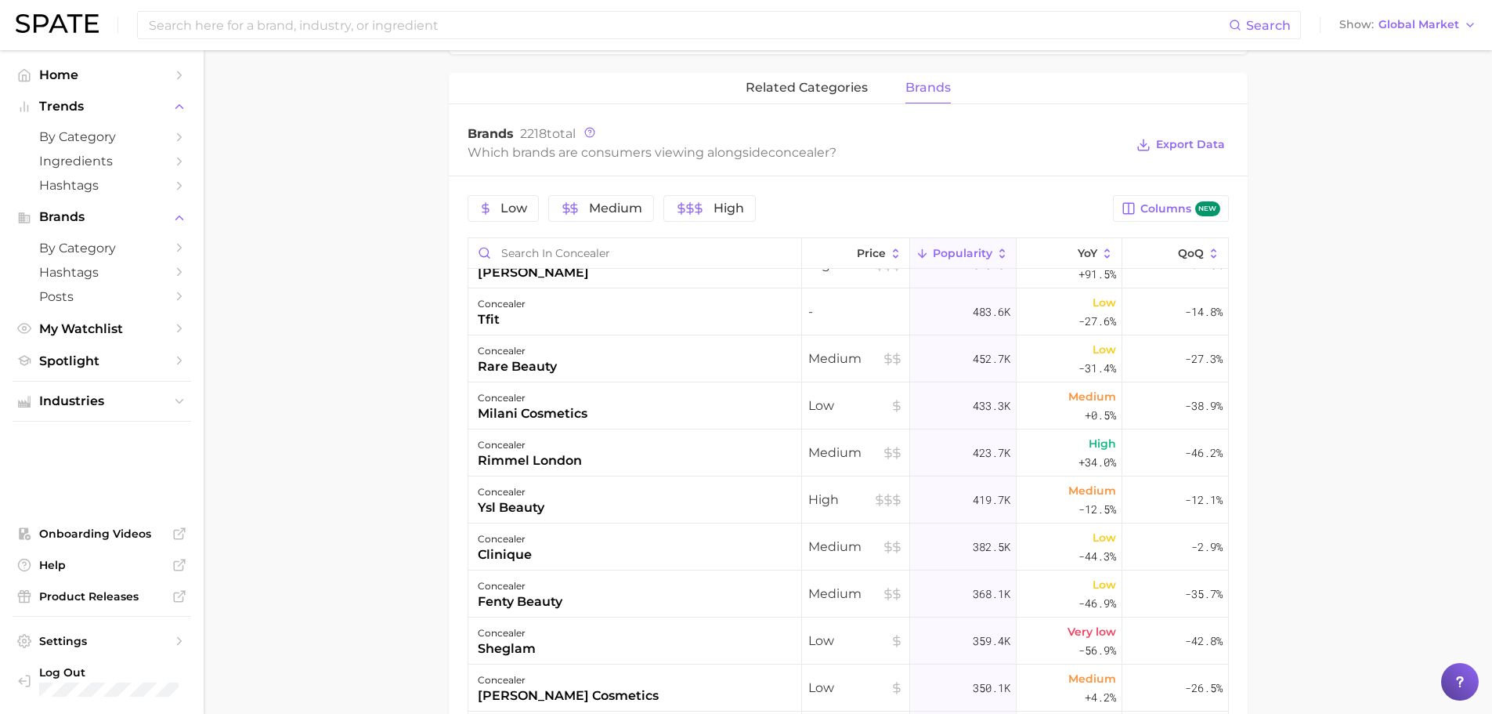
scroll to position [548, 0]
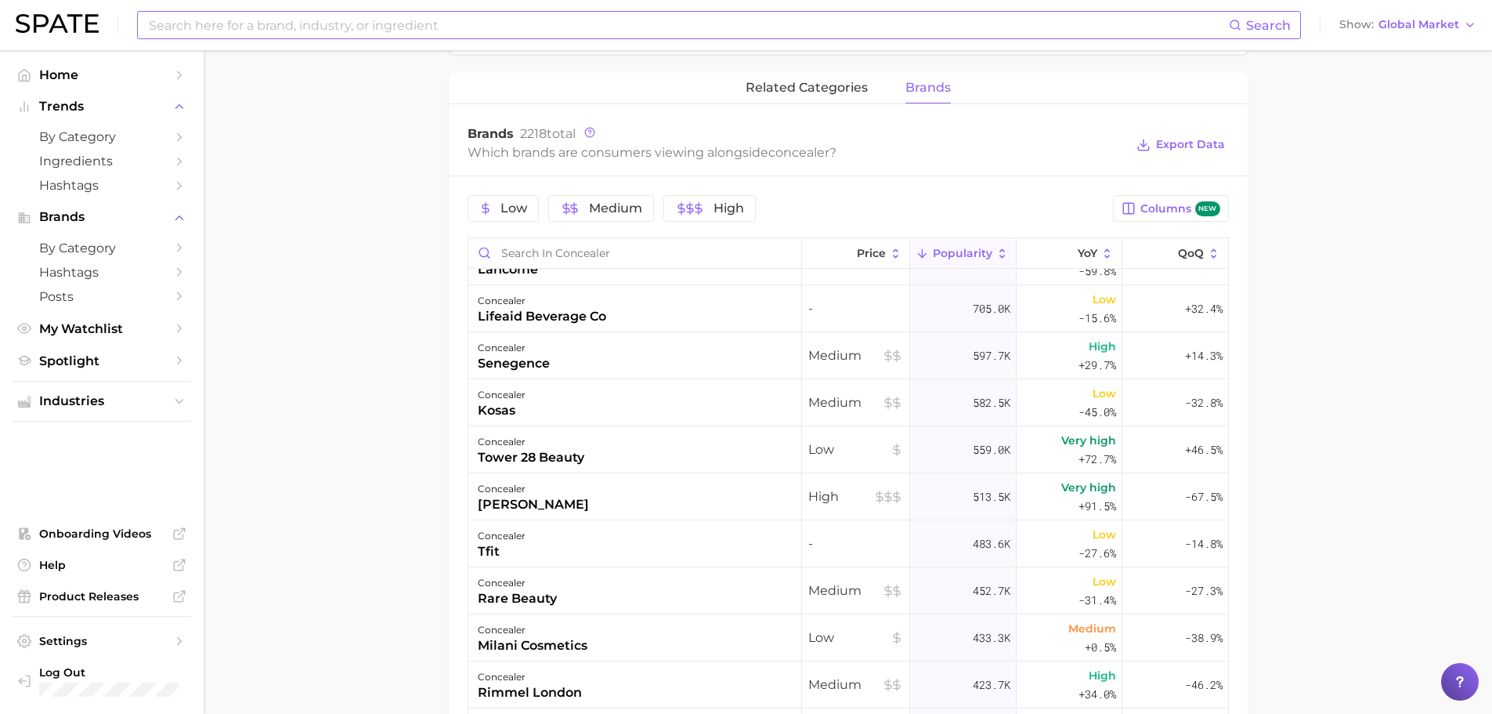
click at [235, 30] on input at bounding box center [688, 25] width 1082 height 27
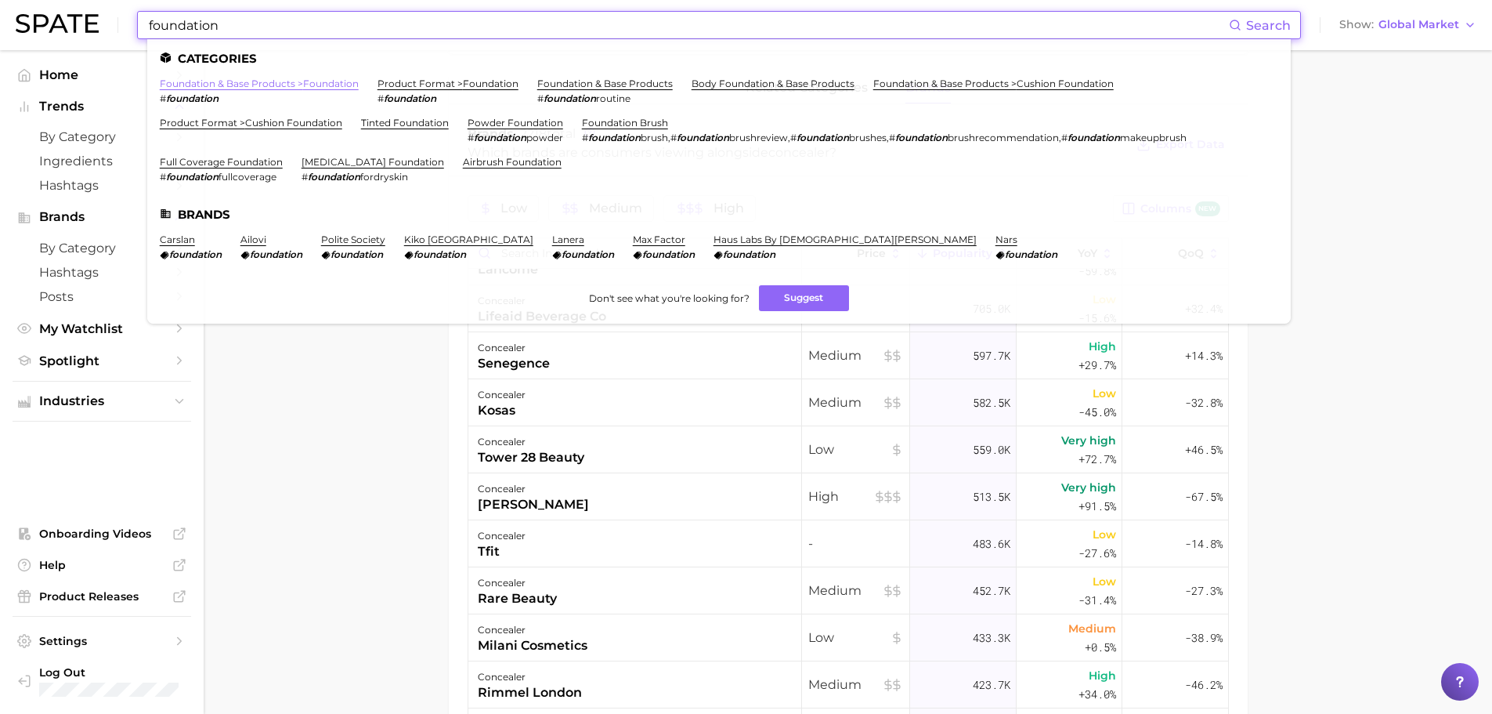
type input "foundation"
click at [275, 78] on link "foundation & base products > foundation" at bounding box center [259, 84] width 199 height 12
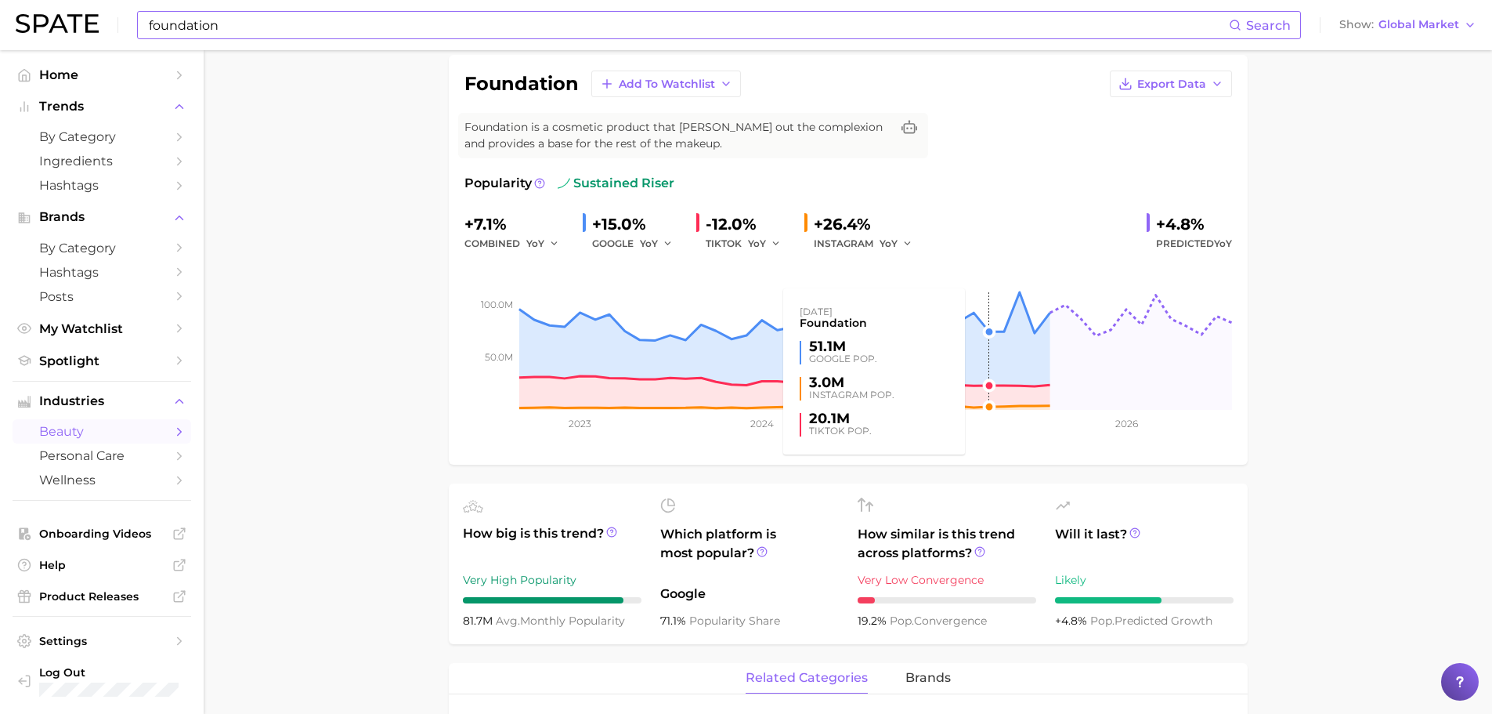
scroll to position [392, 0]
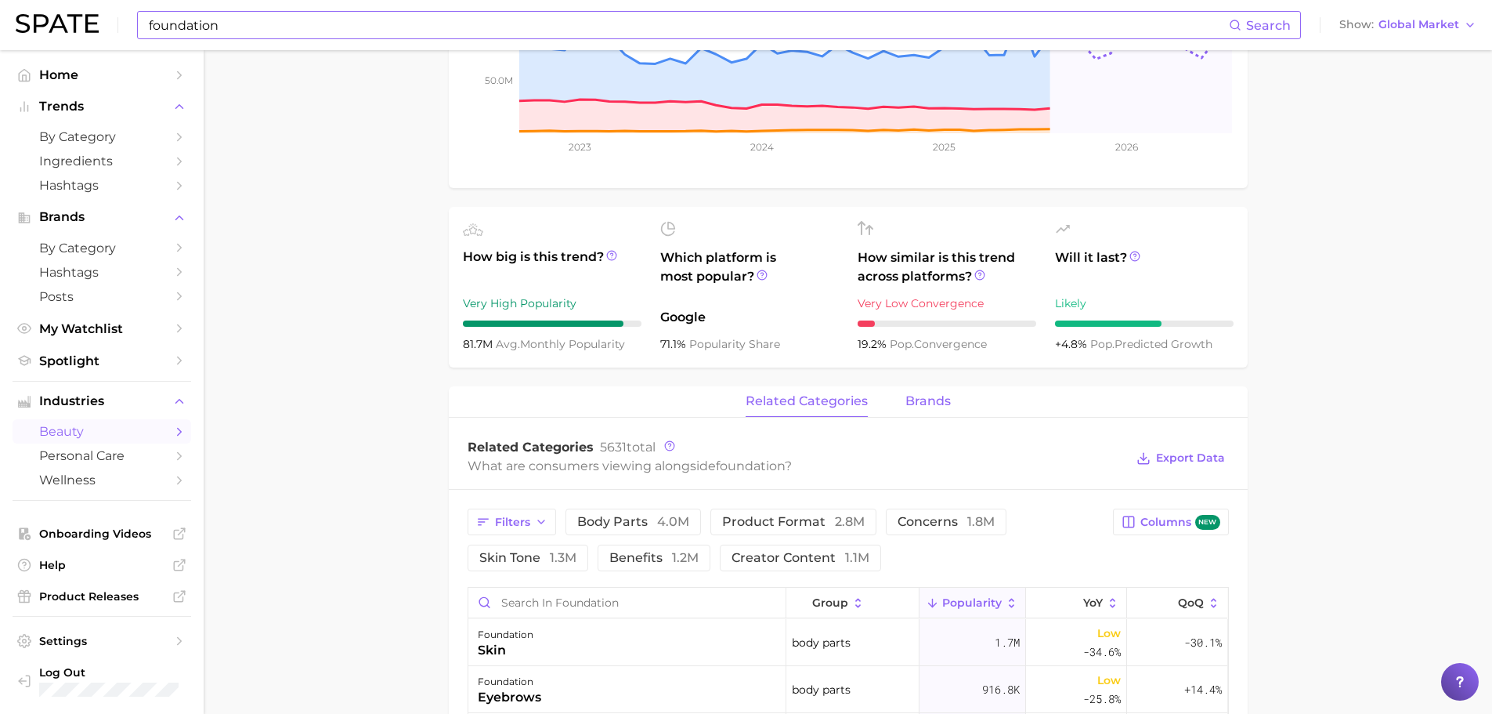
click at [945, 389] on button "brands" at bounding box center [928, 401] width 45 height 31
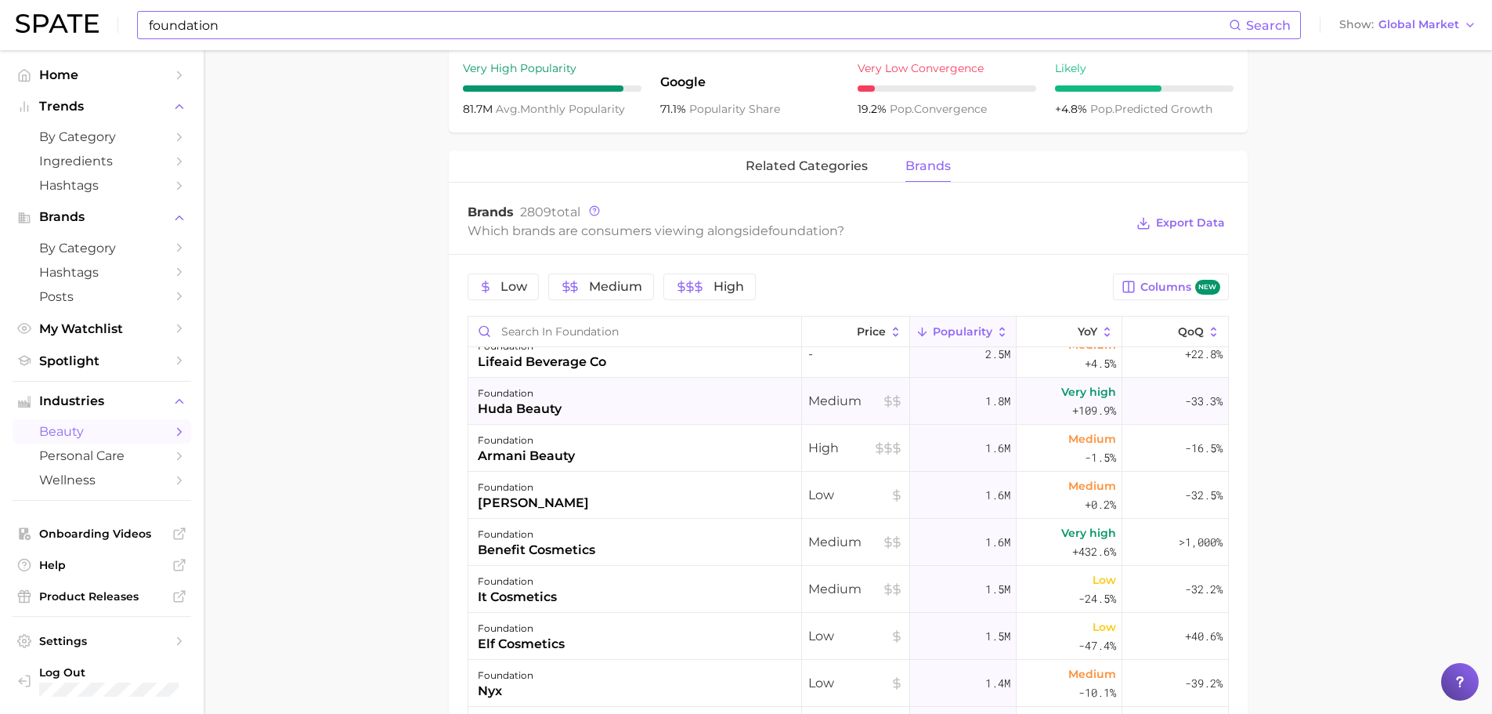
scroll to position [313, 0]
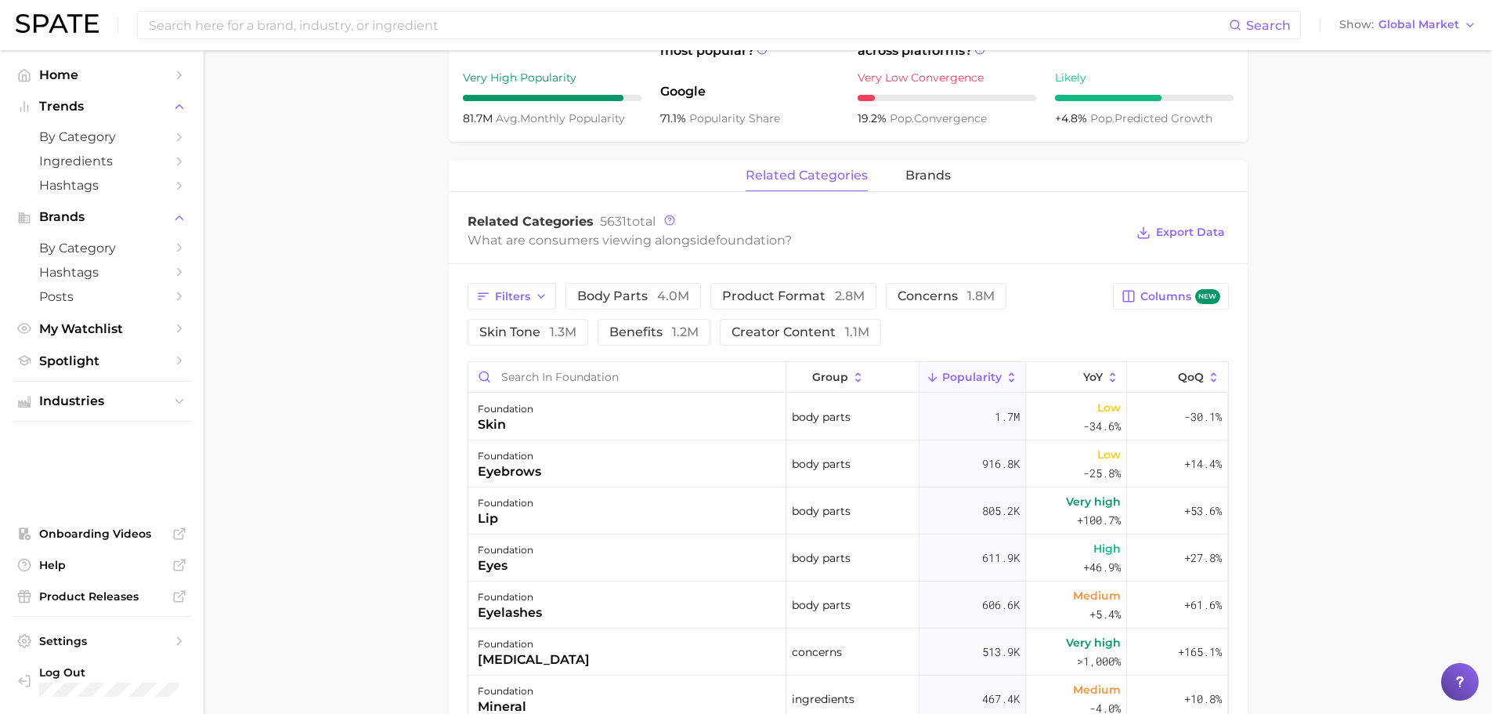
scroll to position [627, 0]
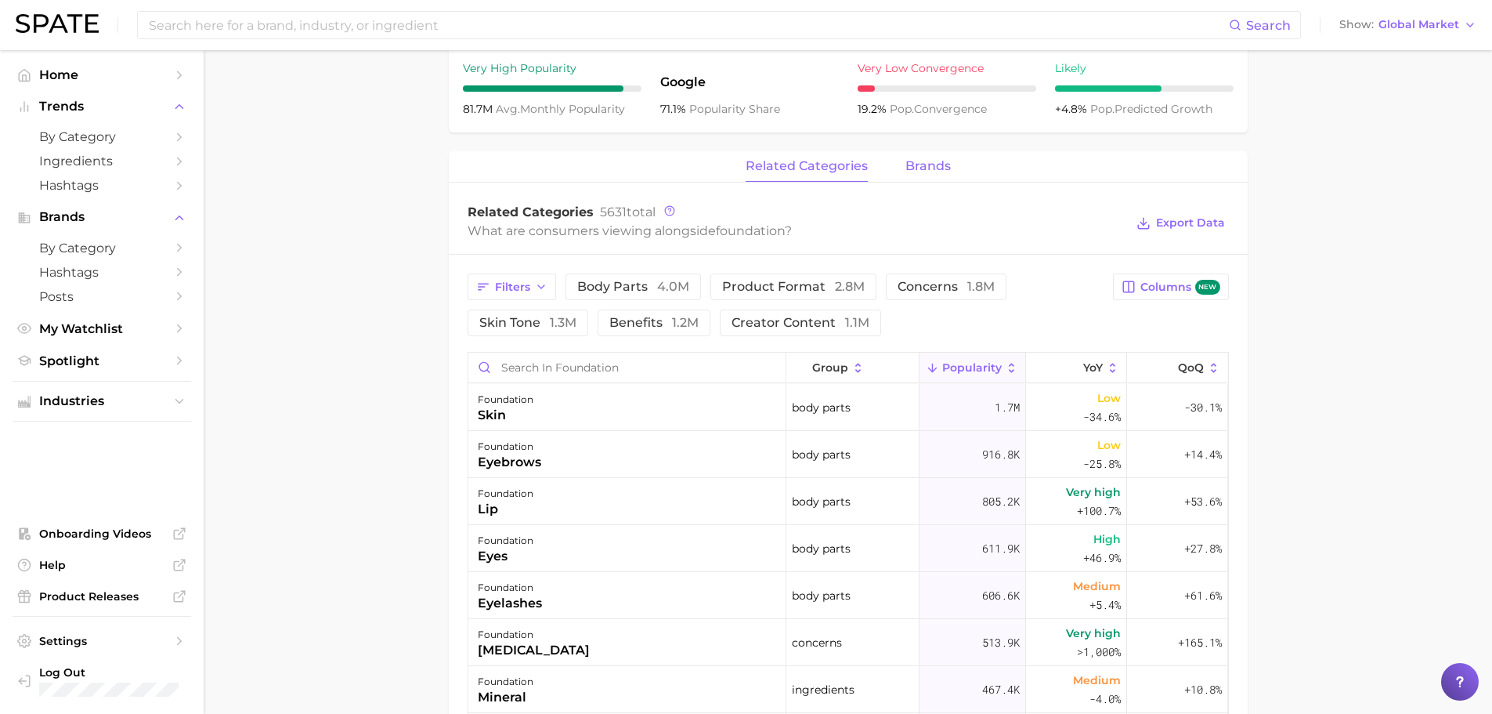
click at [927, 169] on span "brands" at bounding box center [928, 166] width 45 height 14
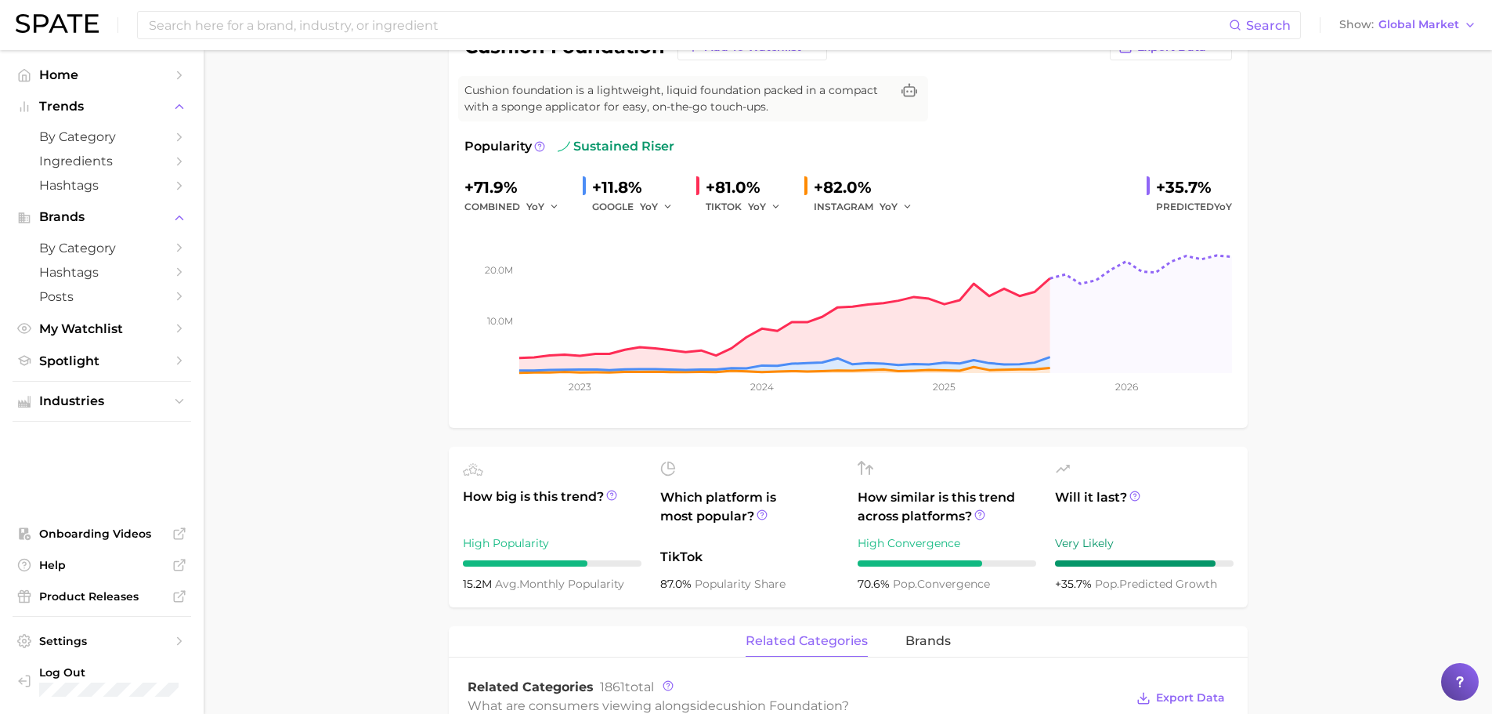
scroll to position [470, 0]
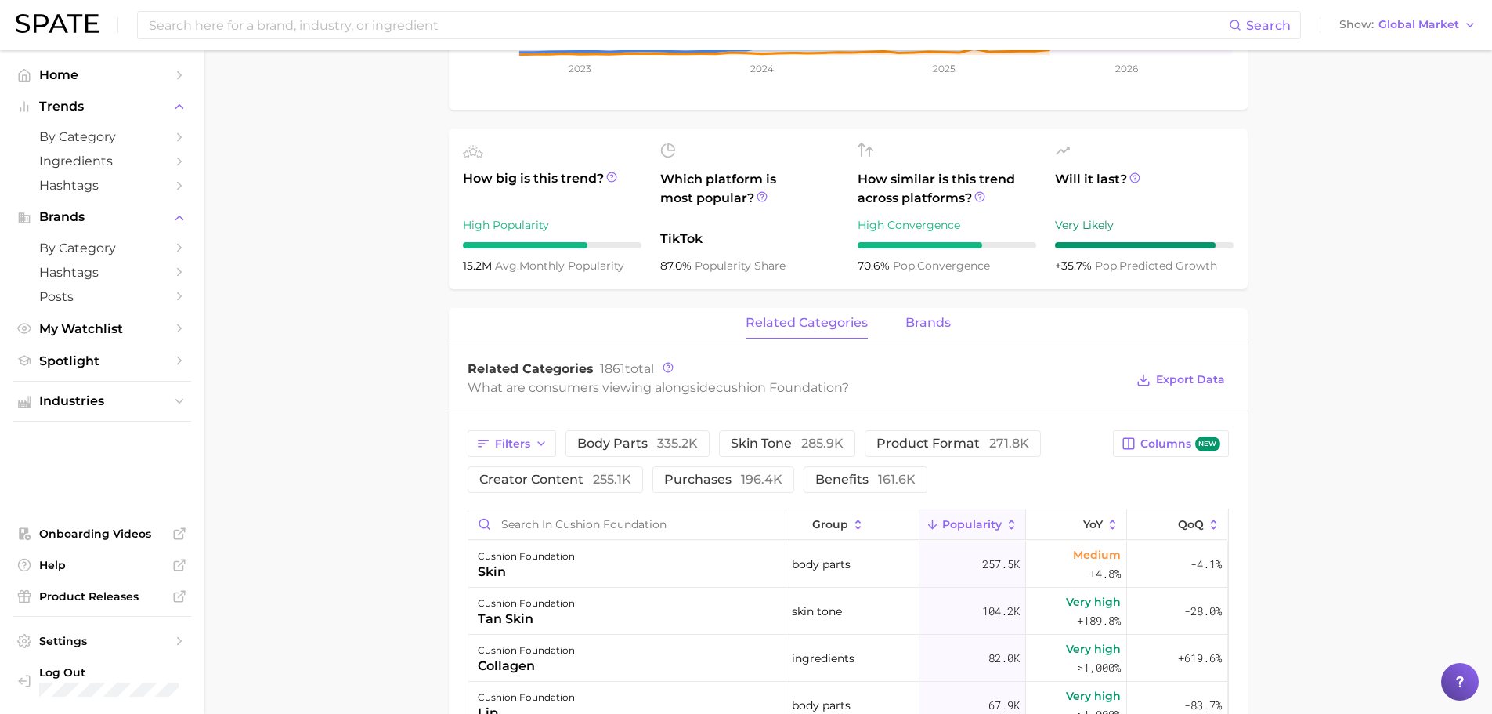
click at [922, 327] on span "brands" at bounding box center [928, 323] width 45 height 14
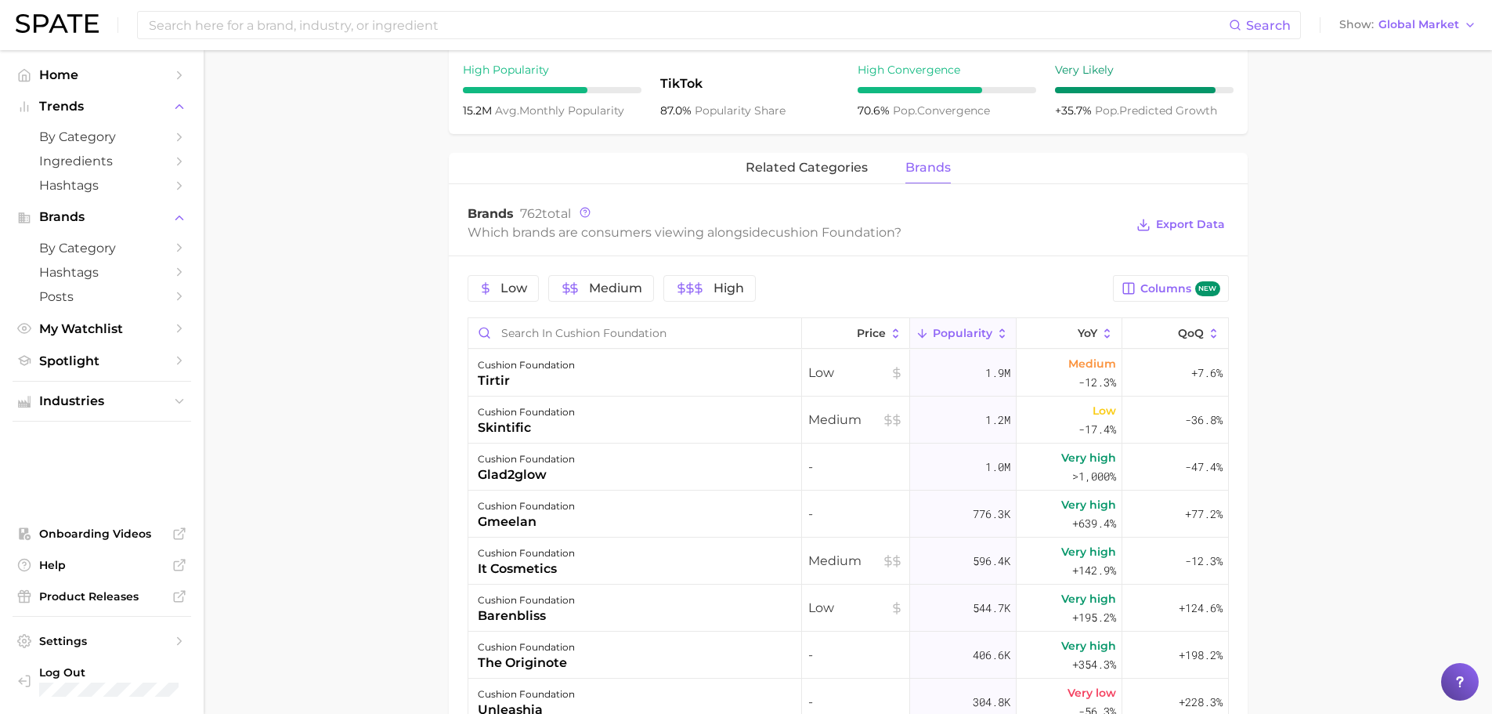
scroll to position [627, 0]
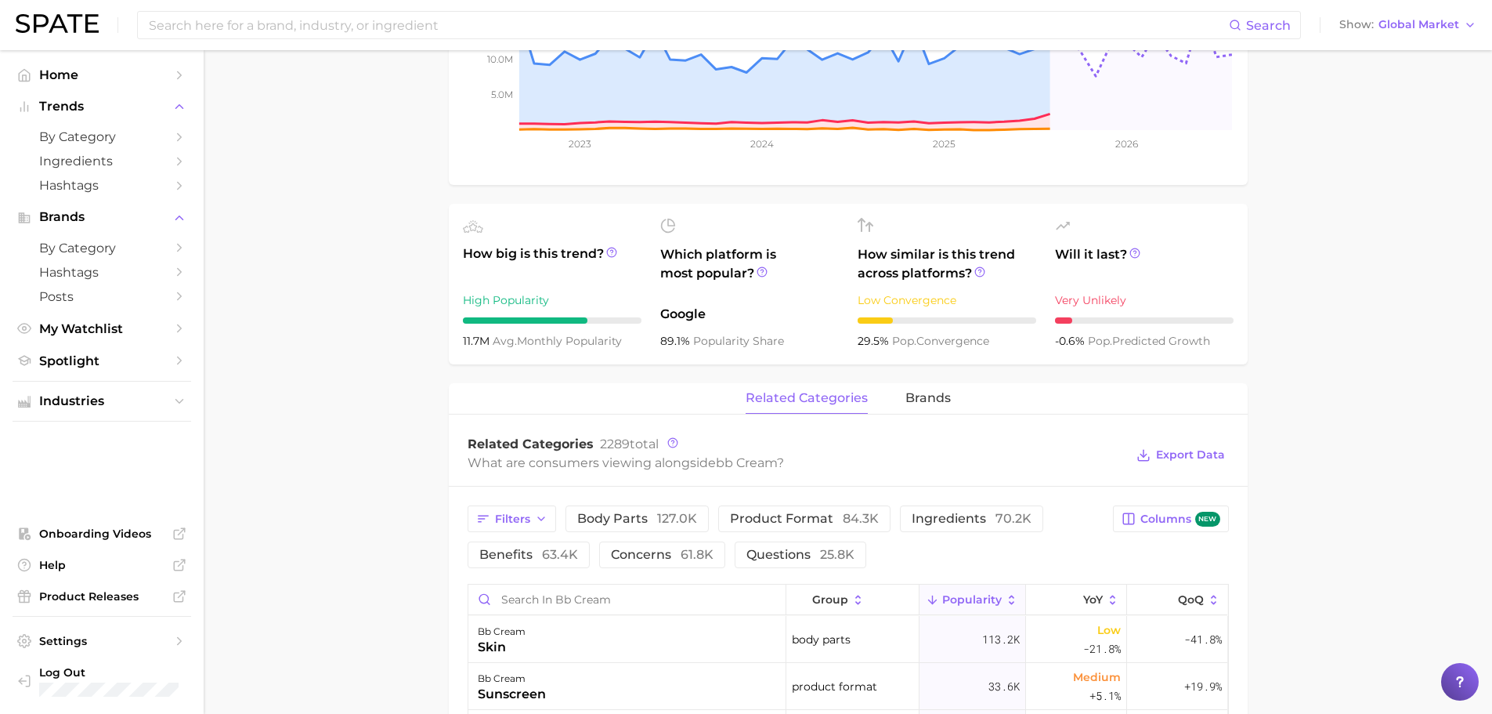
scroll to position [548, 0]
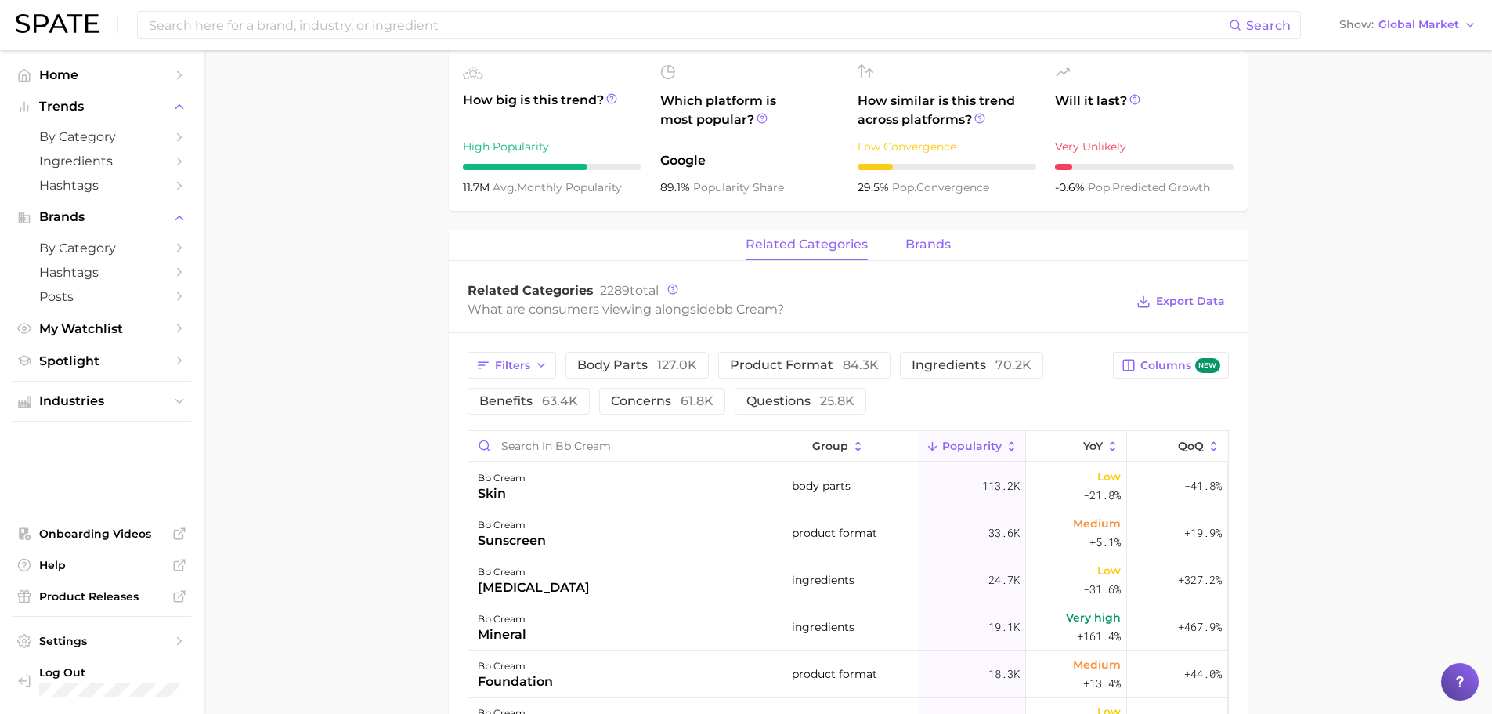
click at [928, 237] on span "brands" at bounding box center [928, 244] width 45 height 14
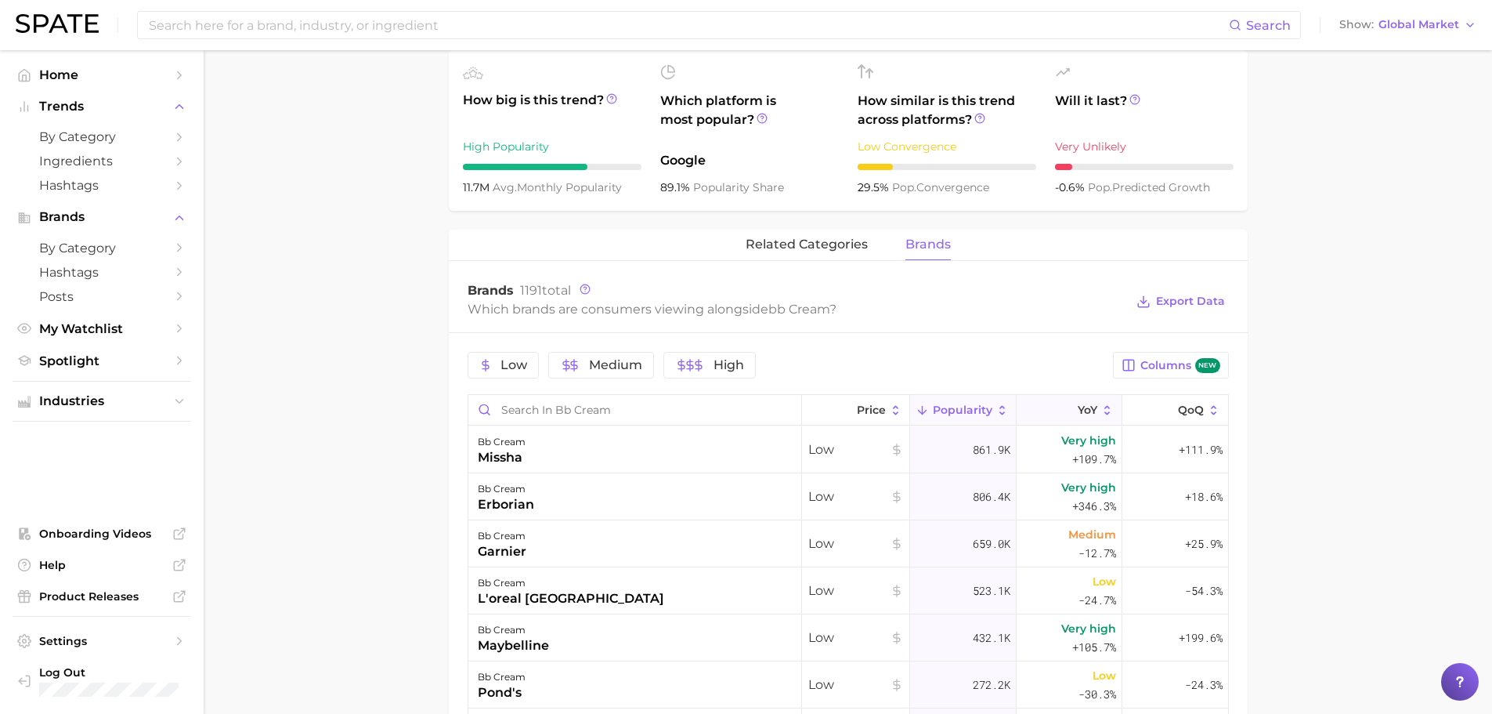
click at [1037, 403] on button "YoY" at bounding box center [1070, 410] width 106 height 31
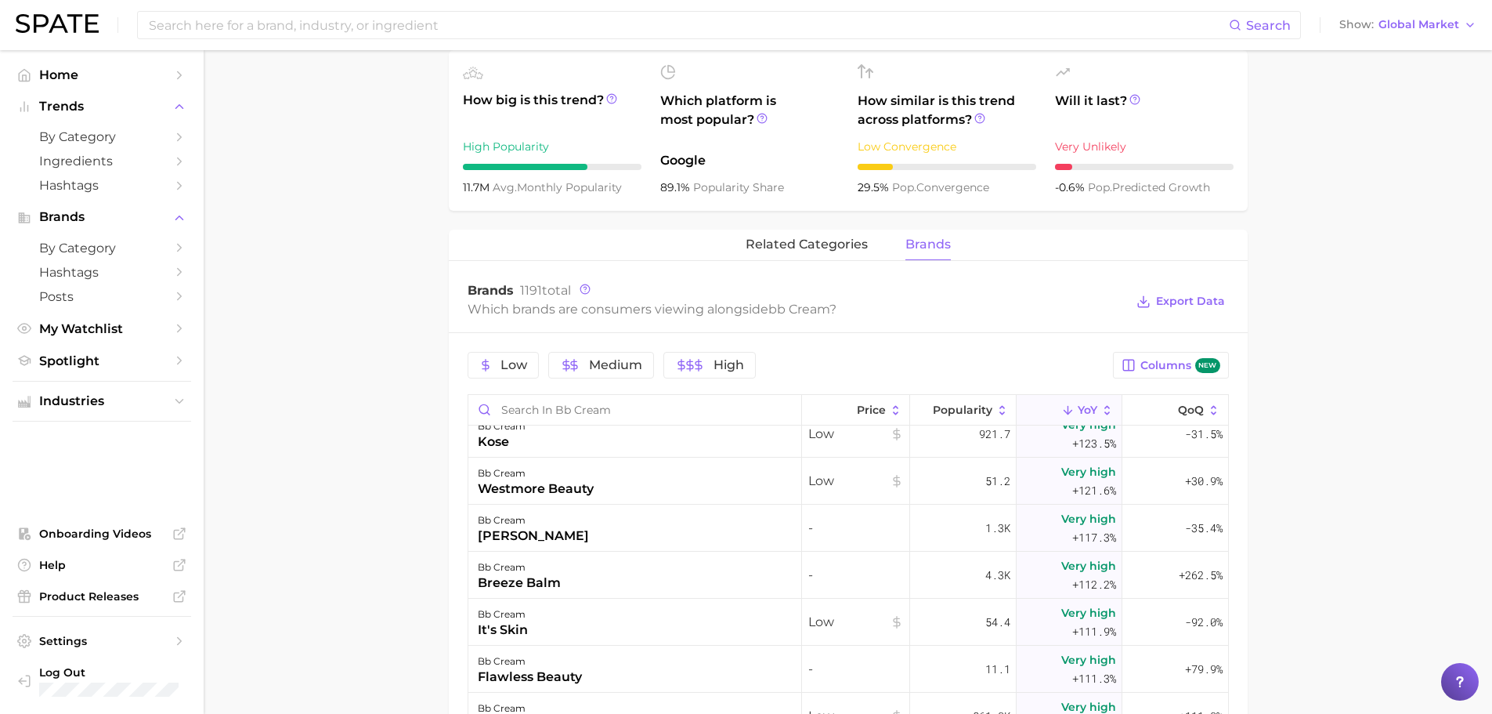
scroll to position [11828, 0]
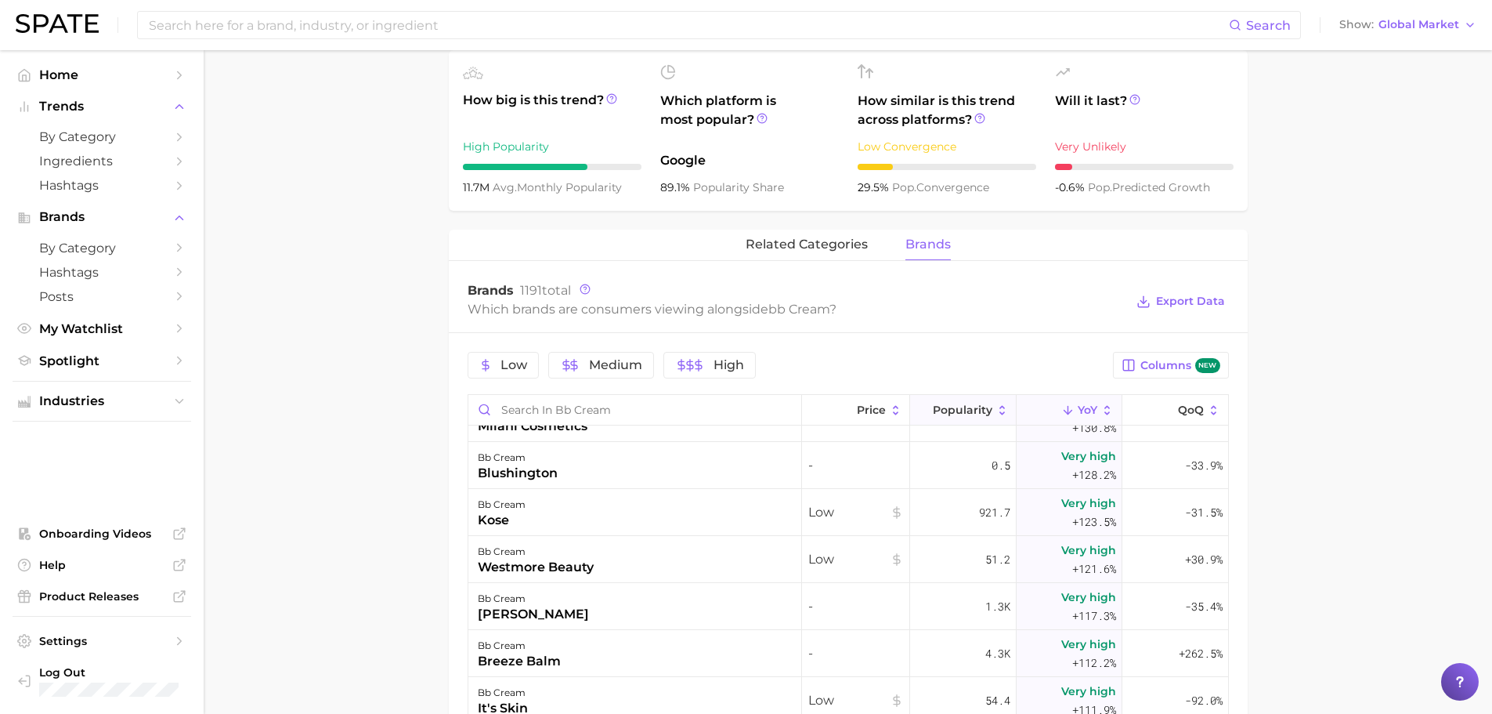
click at [950, 407] on span "Popularity" at bounding box center [963, 409] width 60 height 13
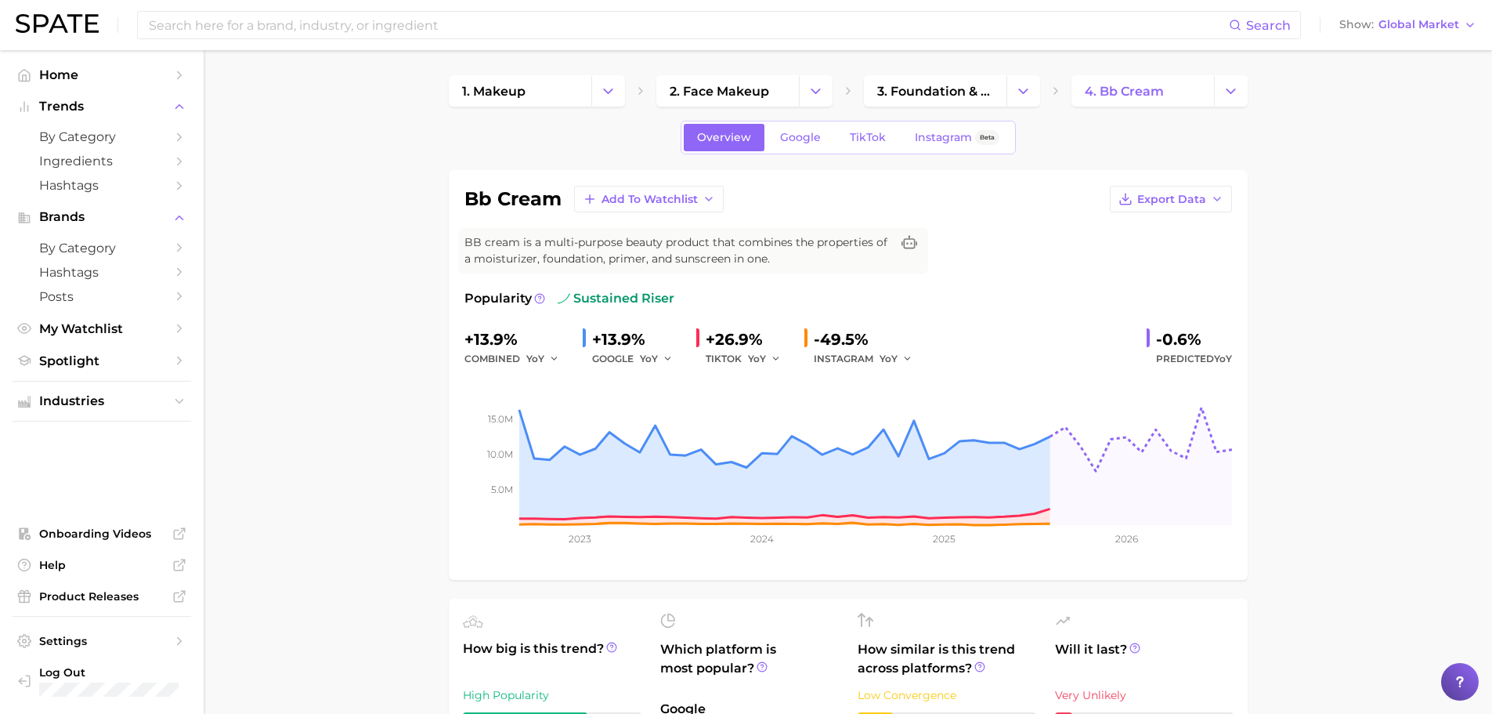
scroll to position [548, 0]
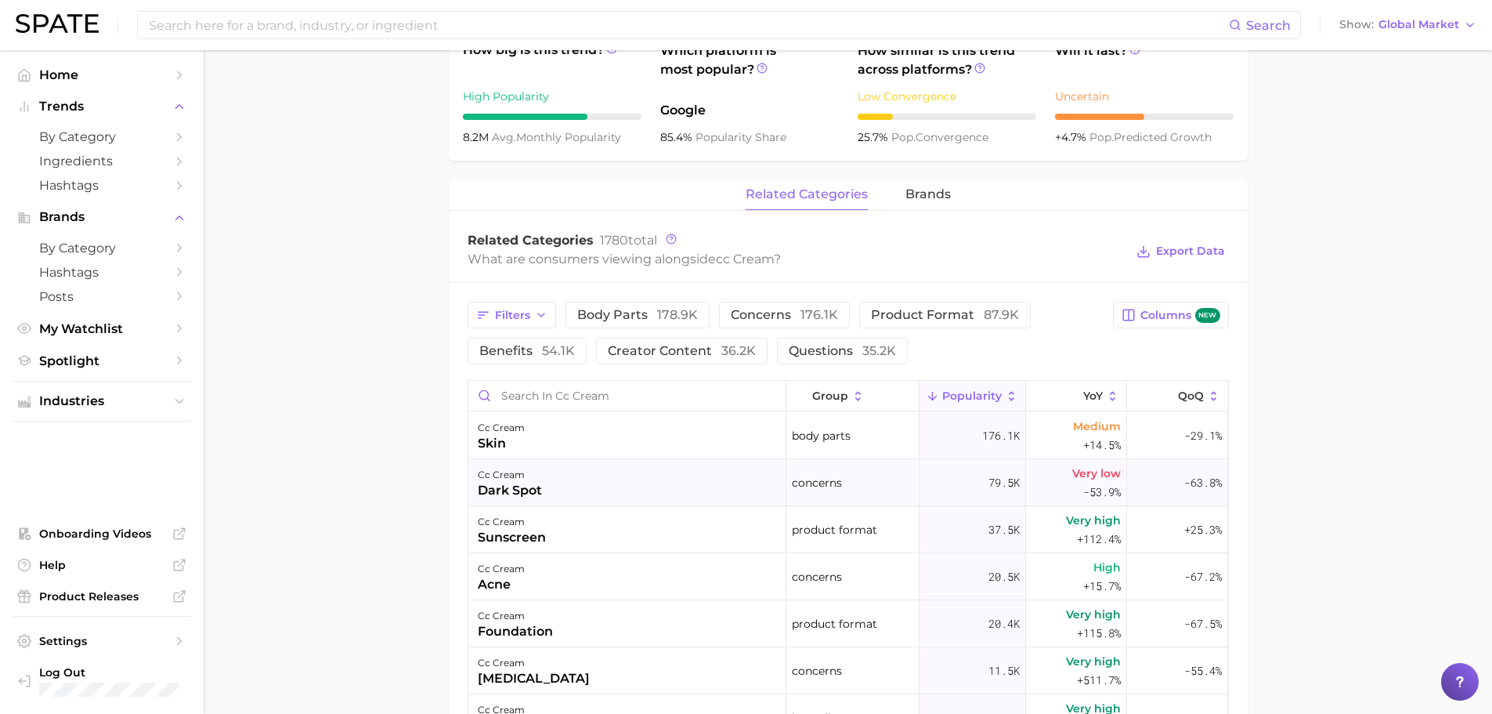
scroll to position [627, 0]
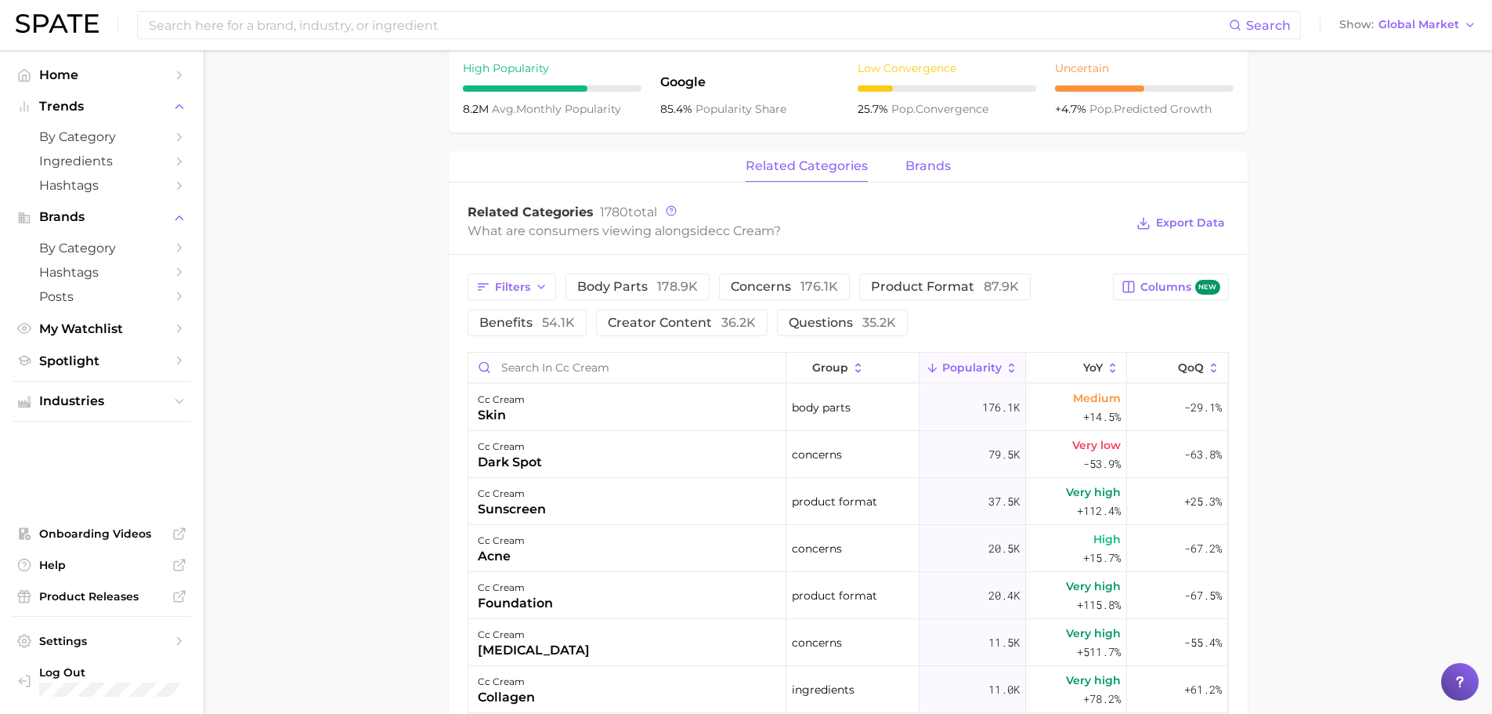
click at [925, 170] on span "brands" at bounding box center [928, 166] width 45 height 14
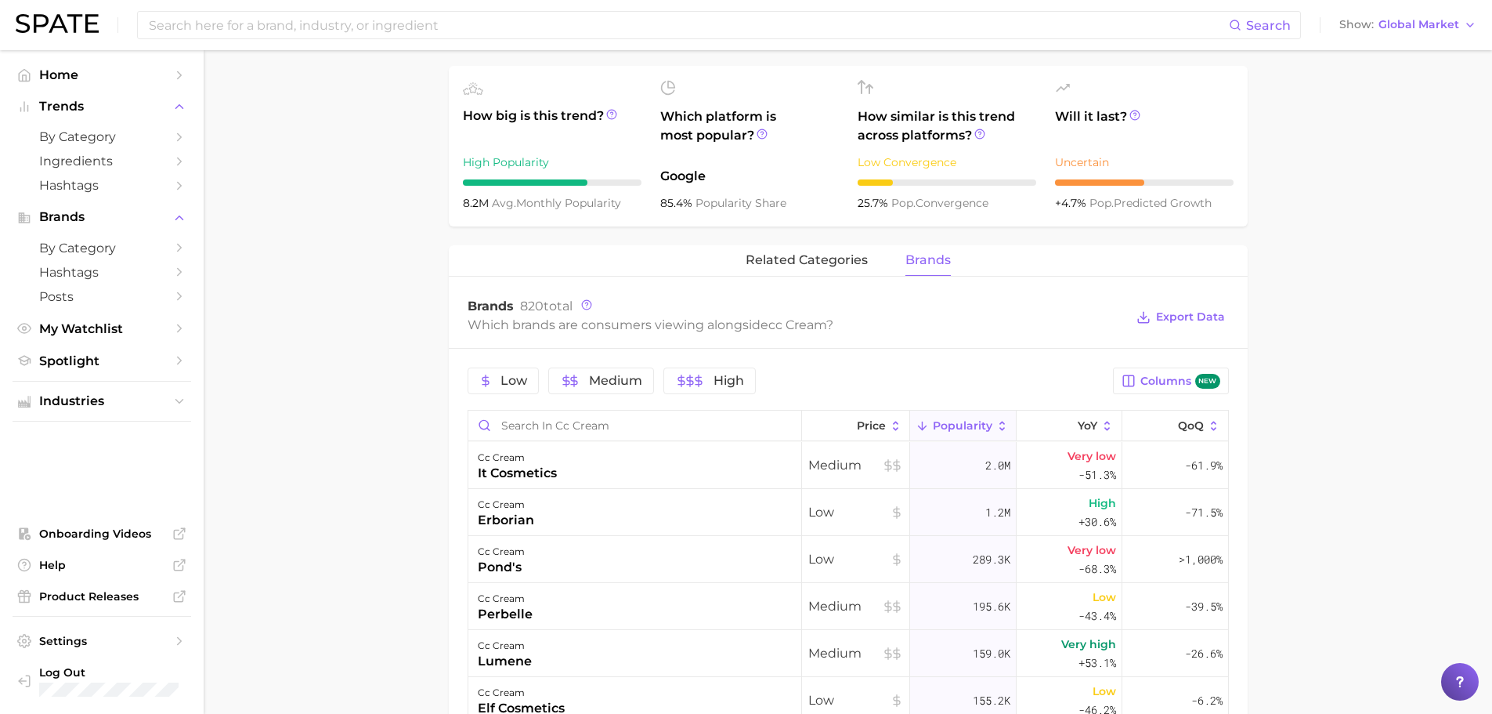
scroll to position [313, 0]
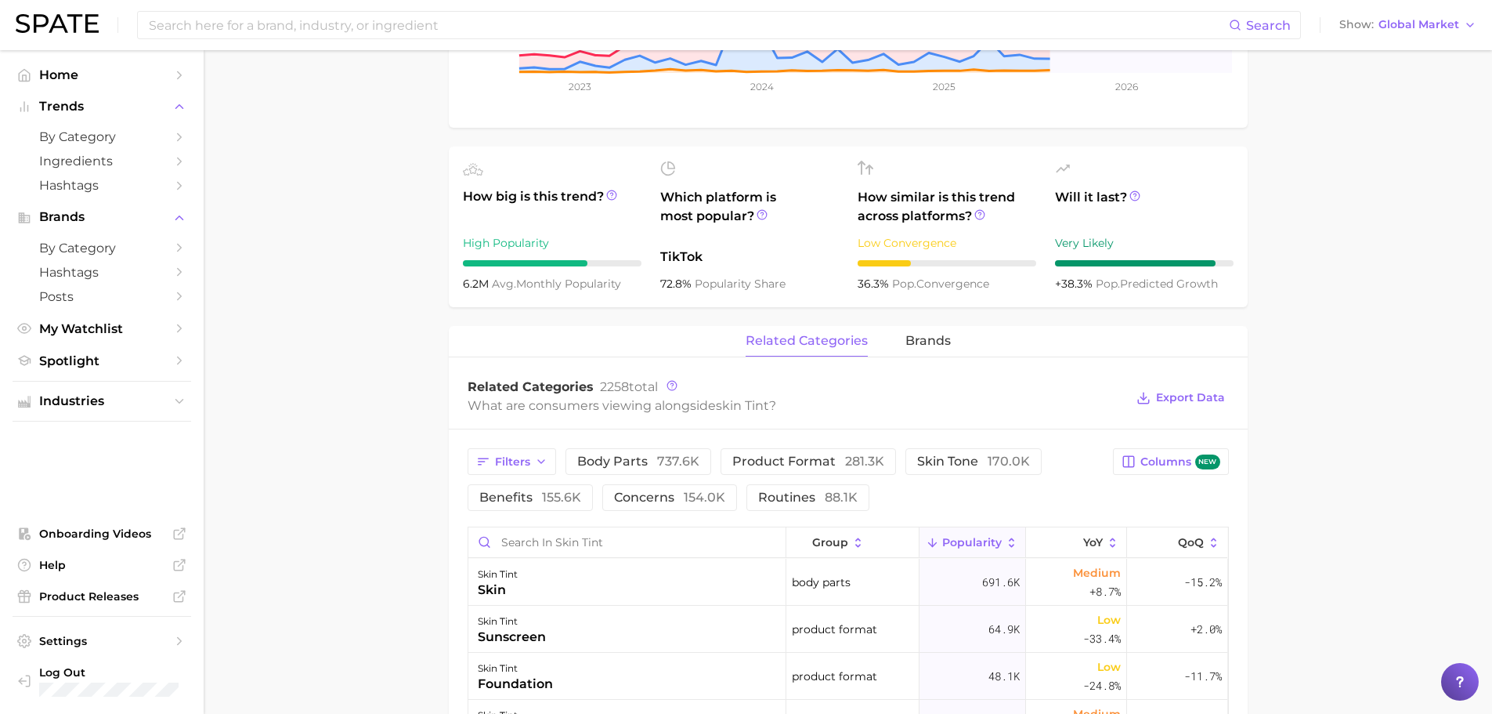
scroll to position [470, 0]
click at [935, 338] on span "brands" at bounding box center [928, 339] width 45 height 14
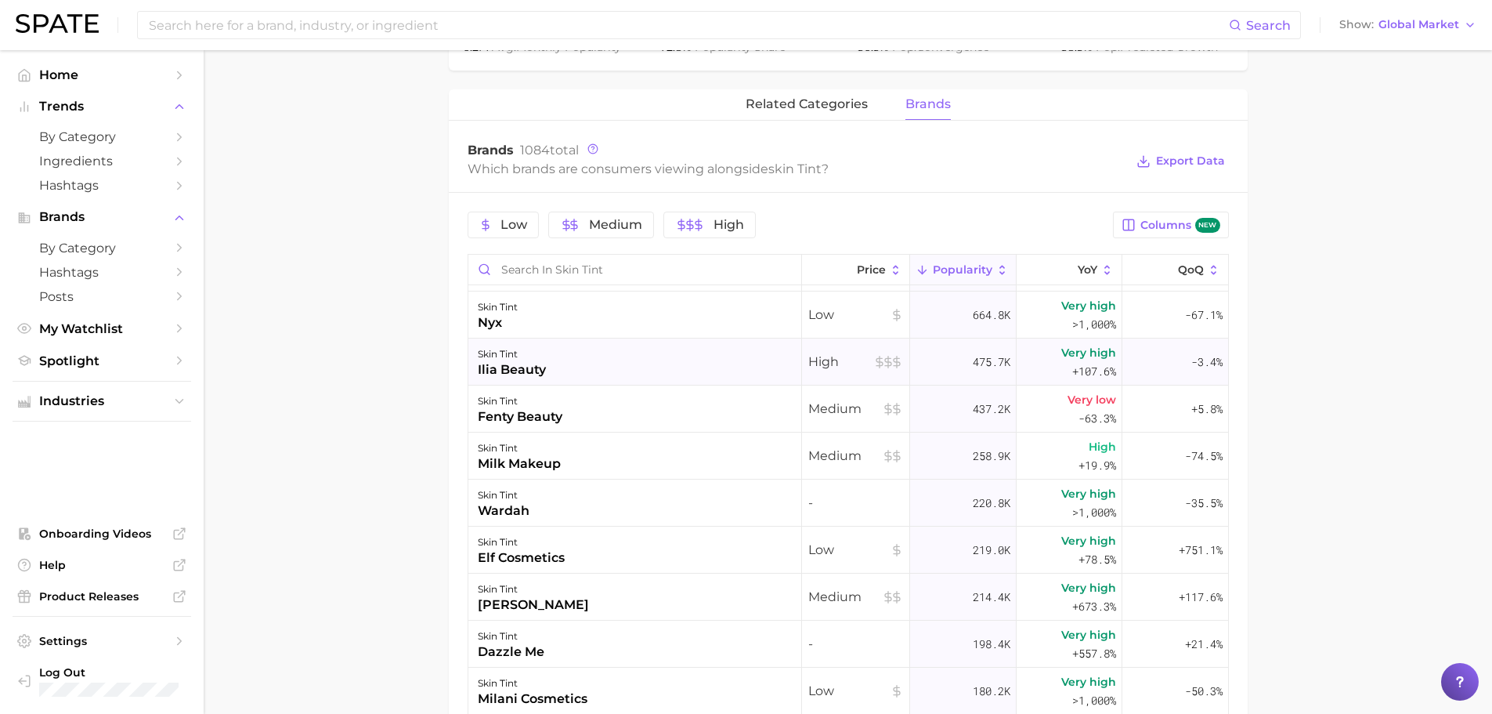
scroll to position [78, 0]
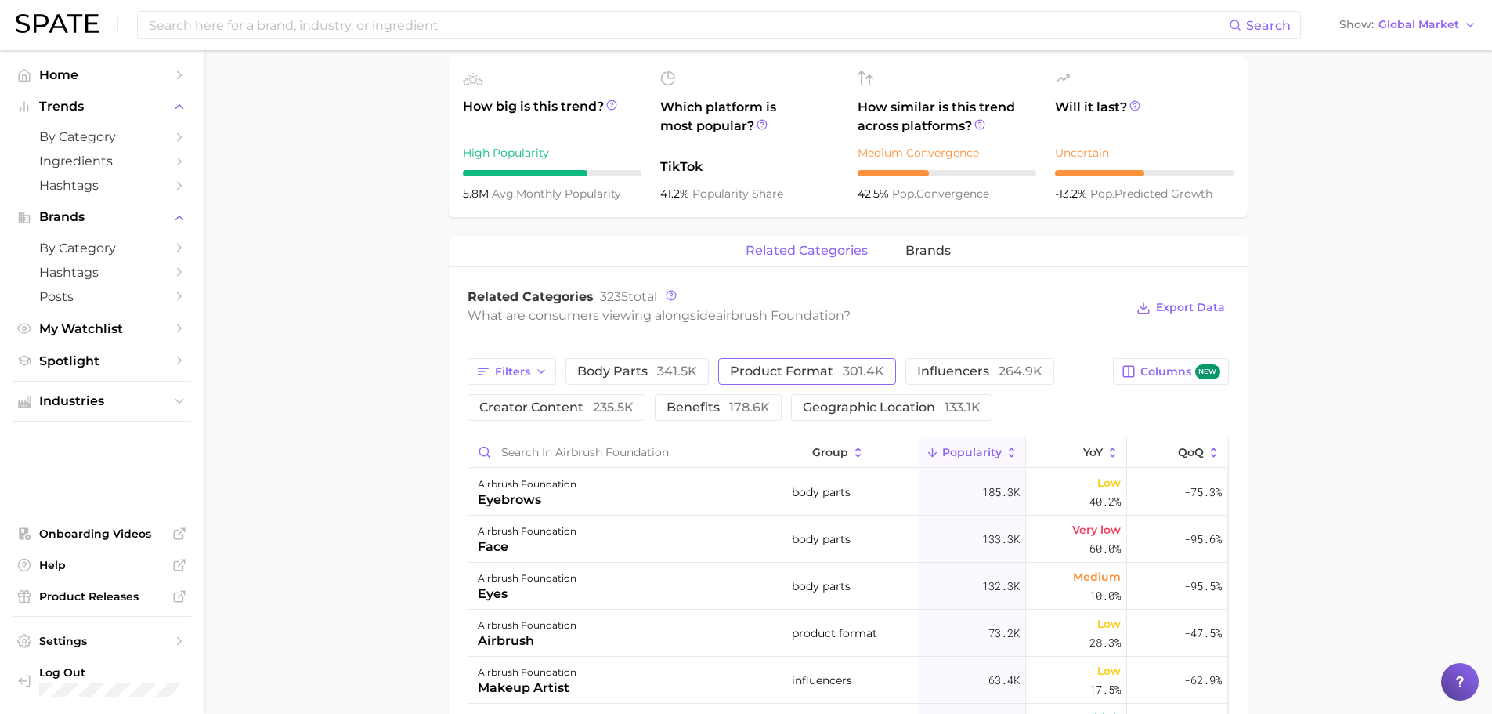
scroll to position [548, 0]
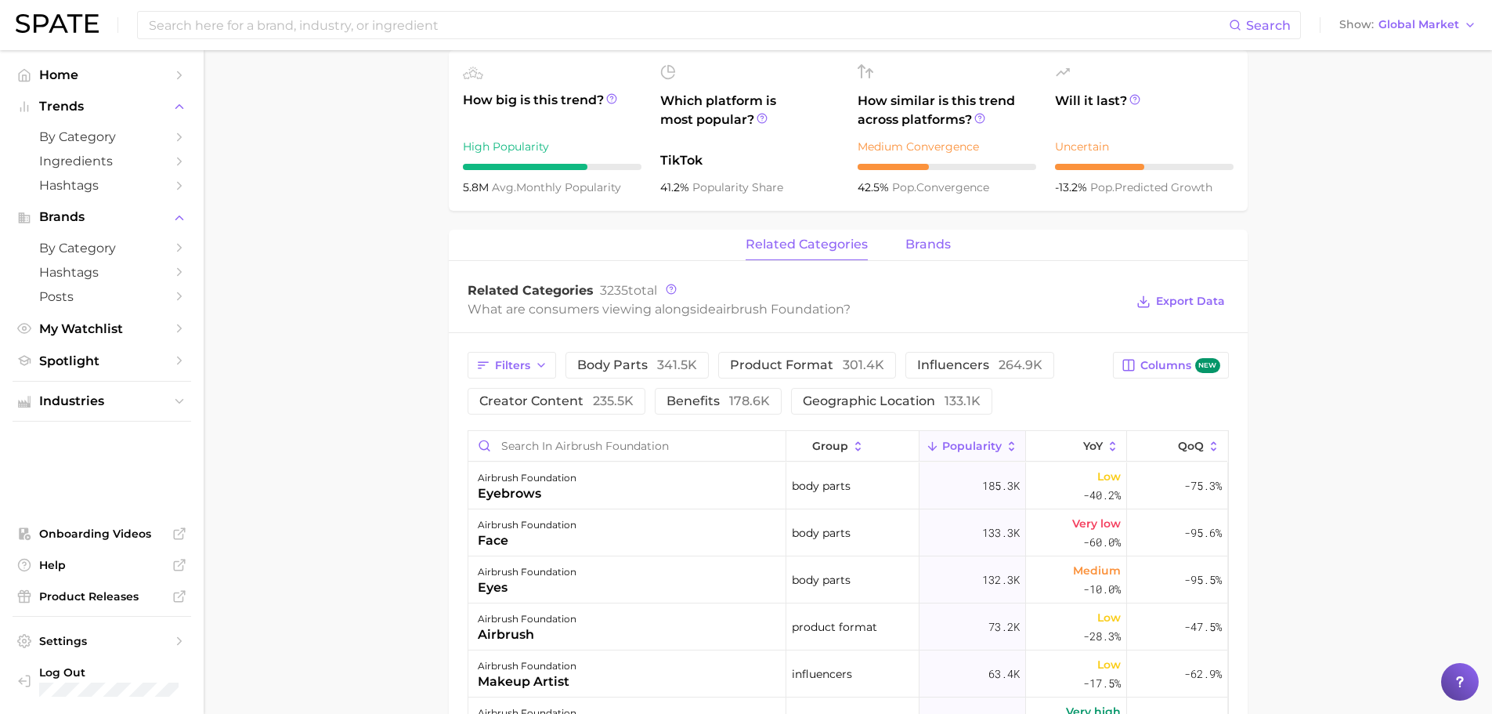
click at [919, 246] on span "brands" at bounding box center [928, 244] width 45 height 14
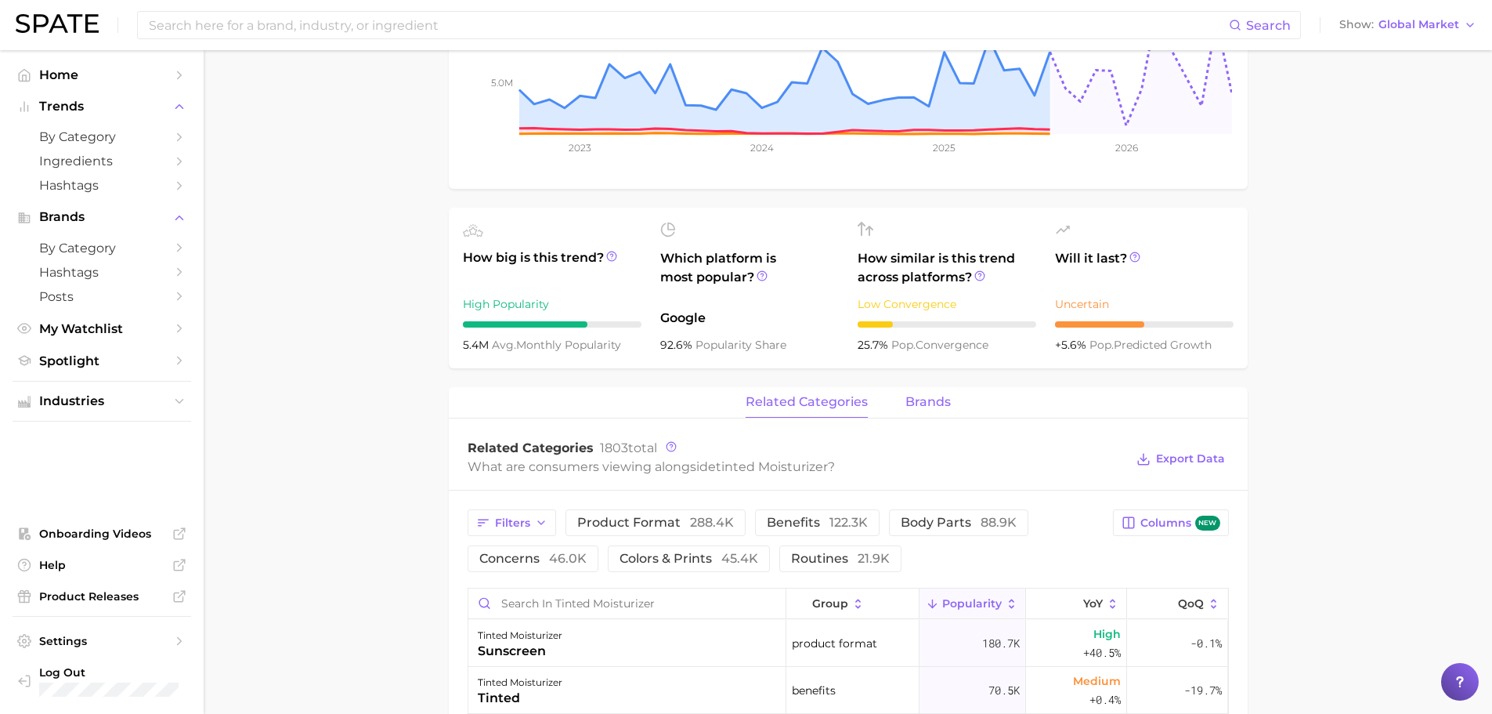
scroll to position [392, 0]
click at [936, 391] on button "brands" at bounding box center [928, 401] width 45 height 31
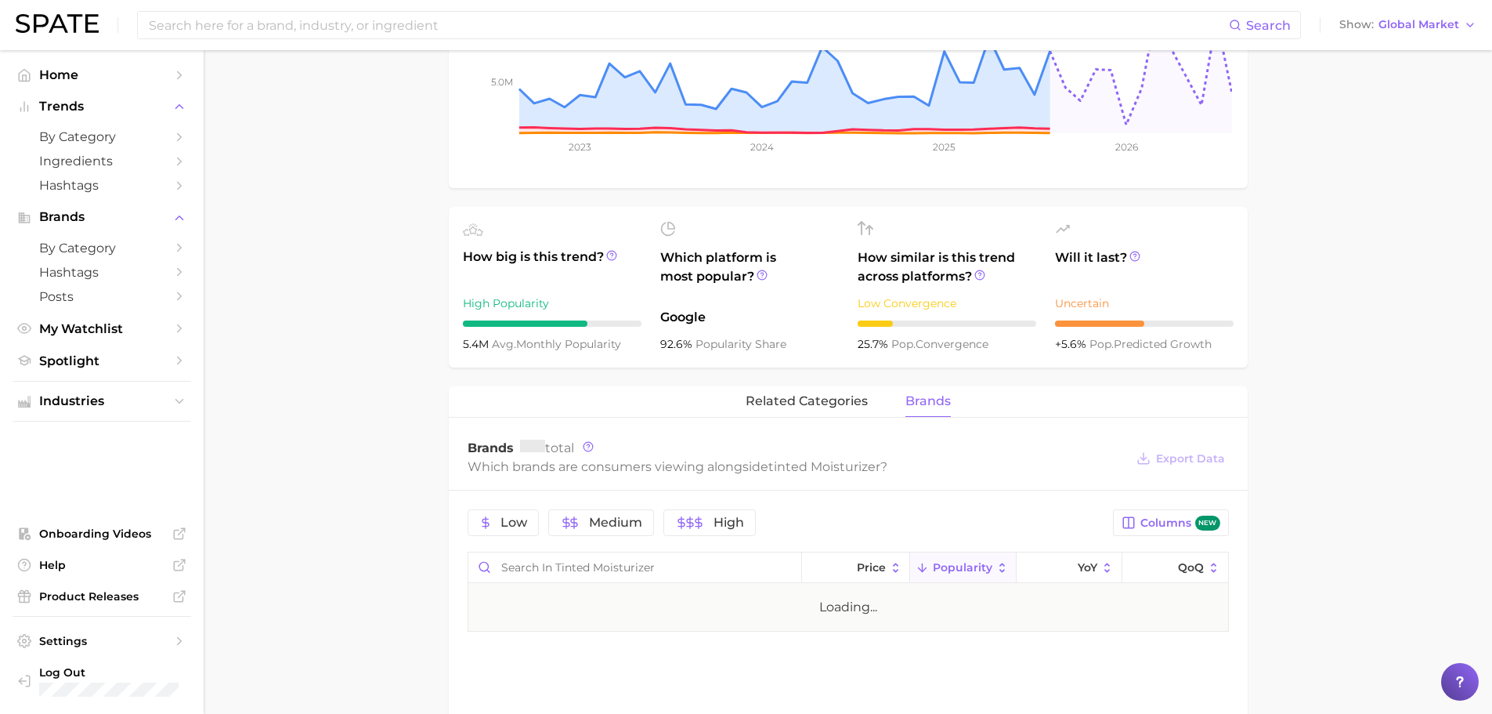
click at [920, 408] on span "brands" at bounding box center [928, 401] width 45 height 14
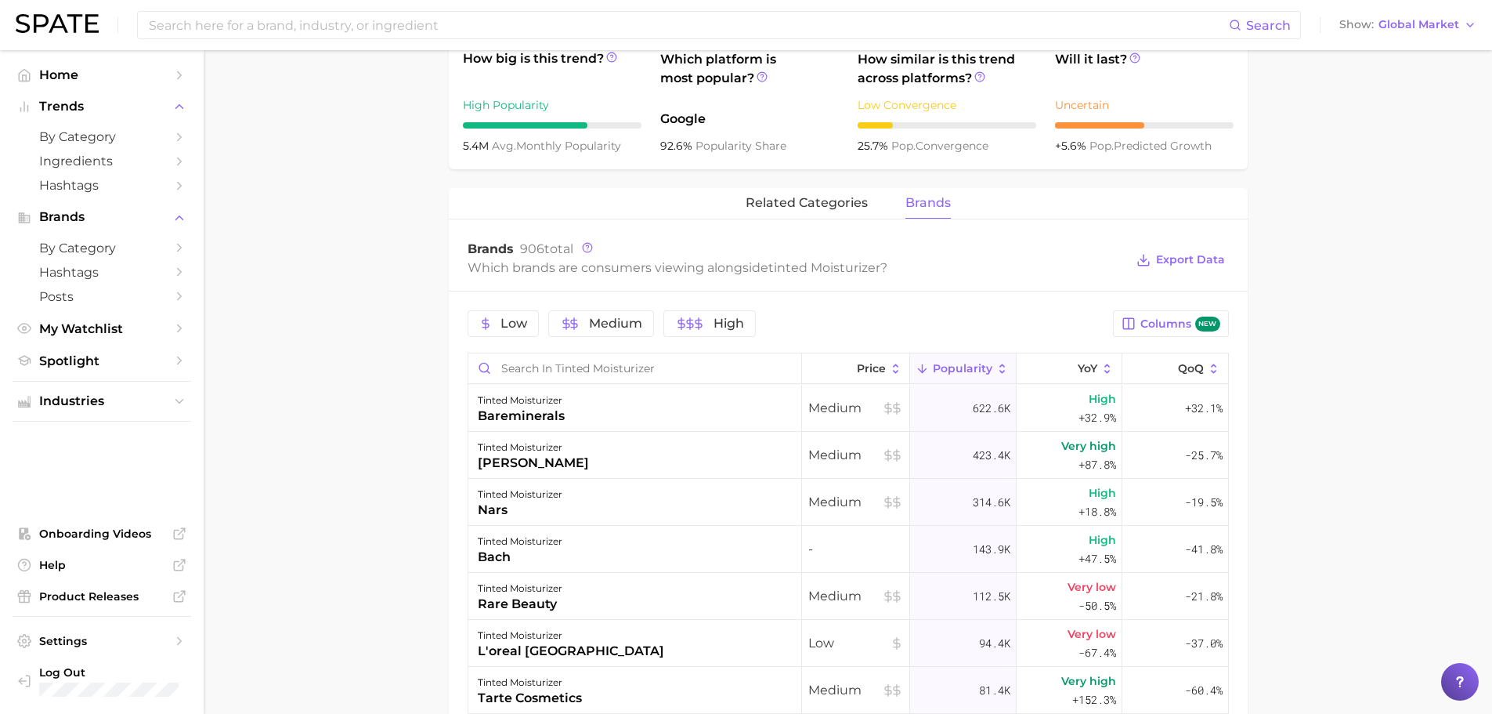
scroll to position [627, 0]
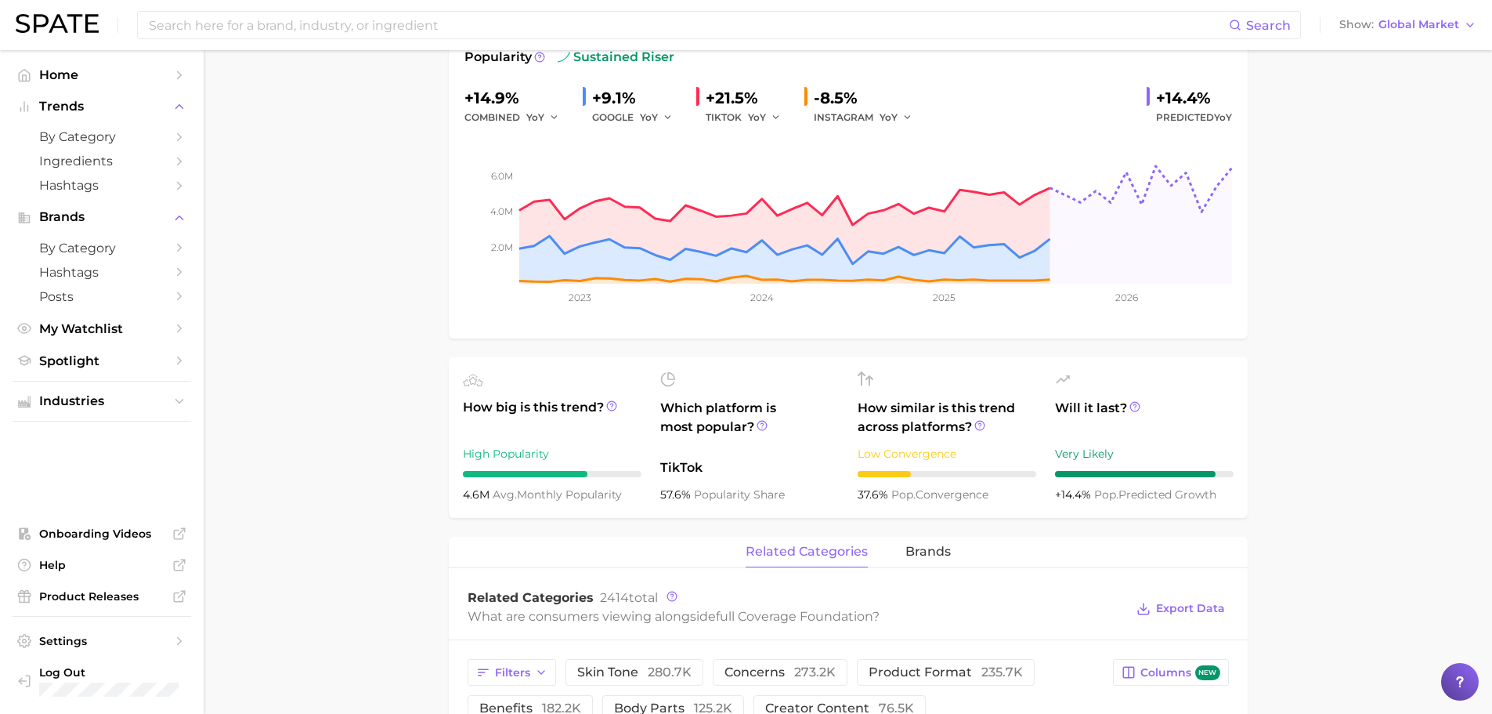
scroll to position [470, 0]
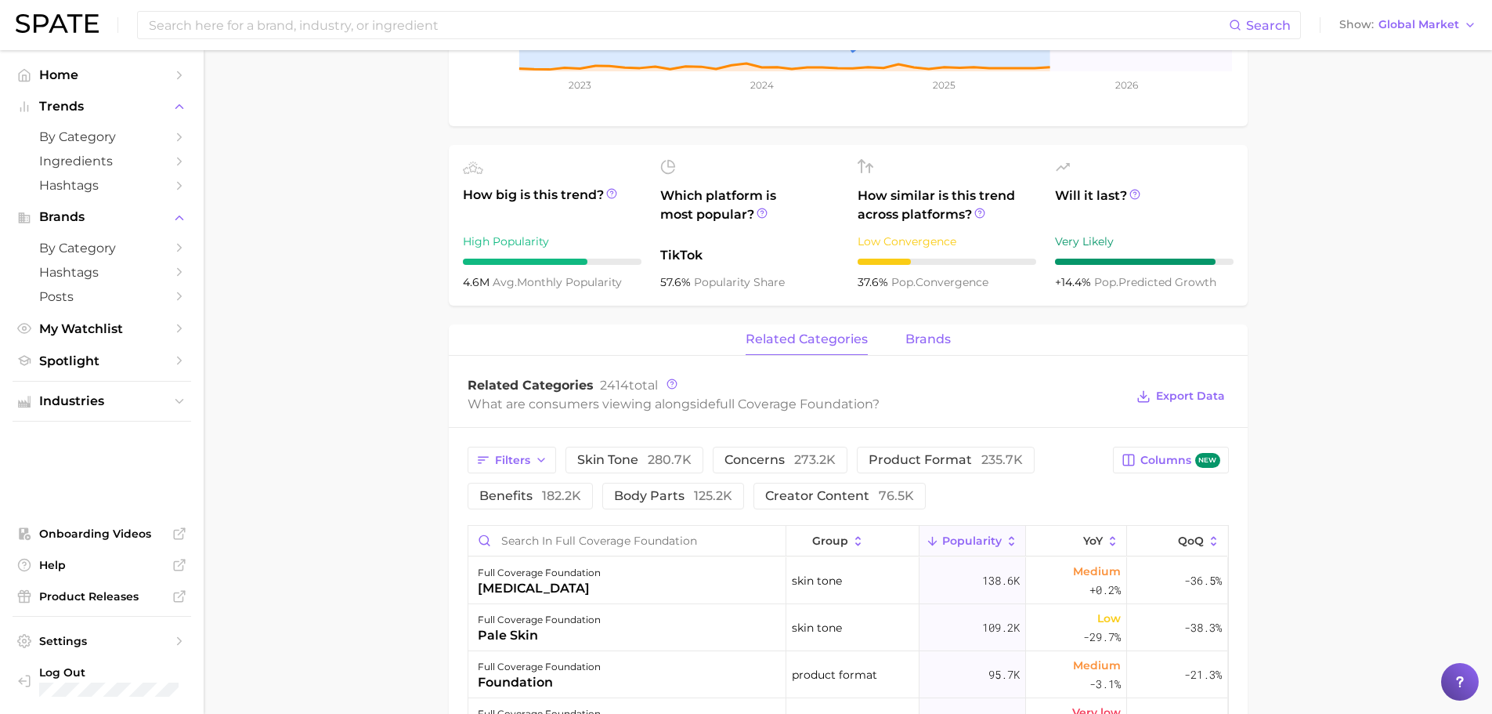
click at [917, 334] on span "brands" at bounding box center [928, 339] width 45 height 14
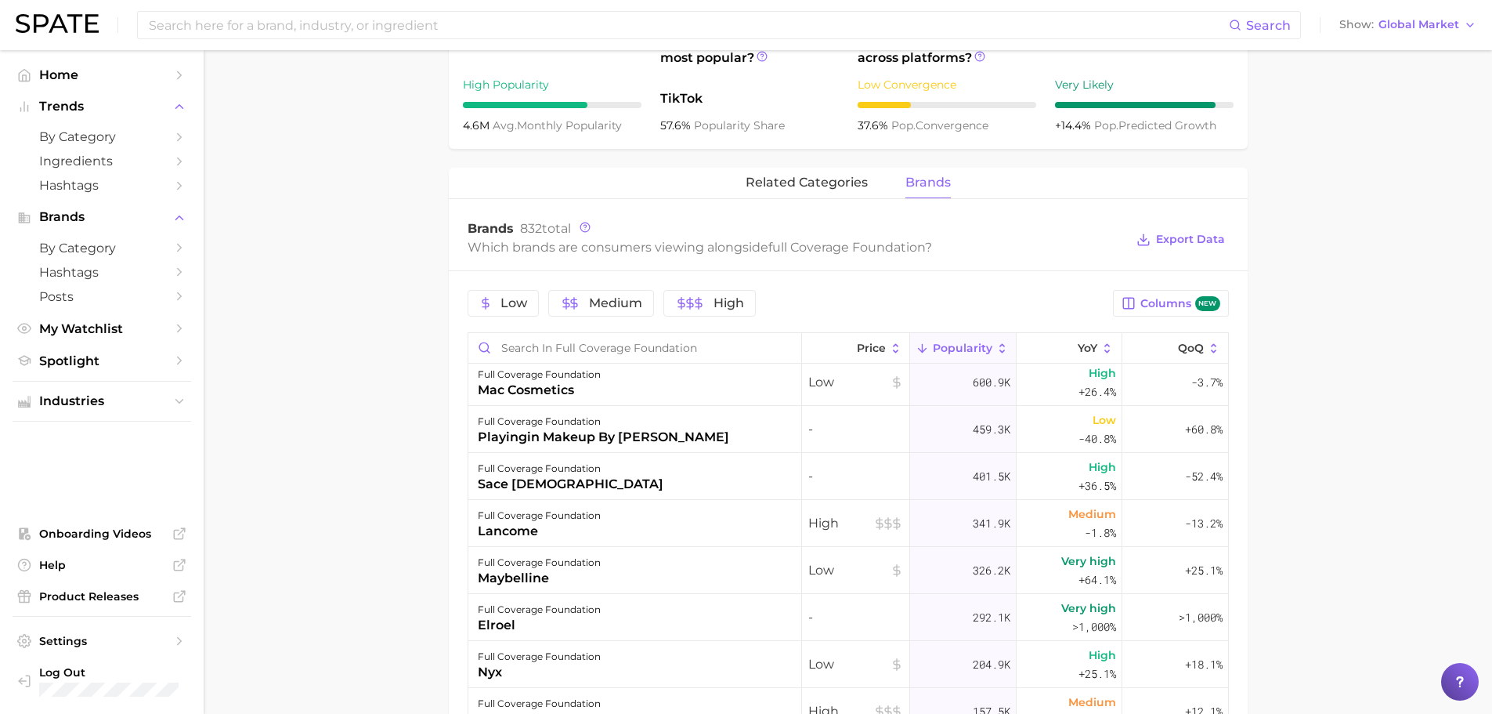
scroll to position [78, 0]
